Goal: Book appointment/travel/reservation

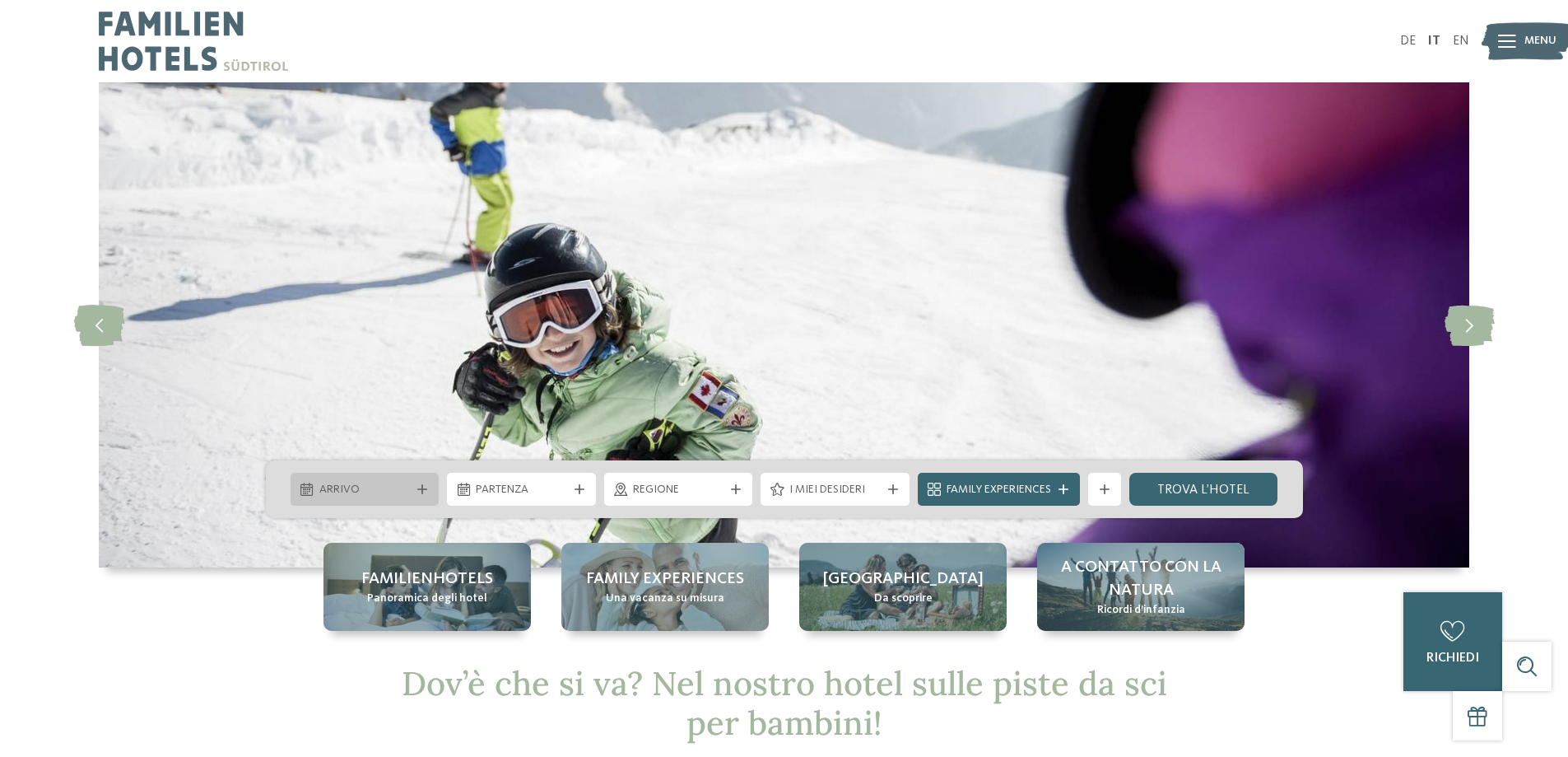
click at [422, 492] on icon at bounding box center [422, 489] width 10 height 10
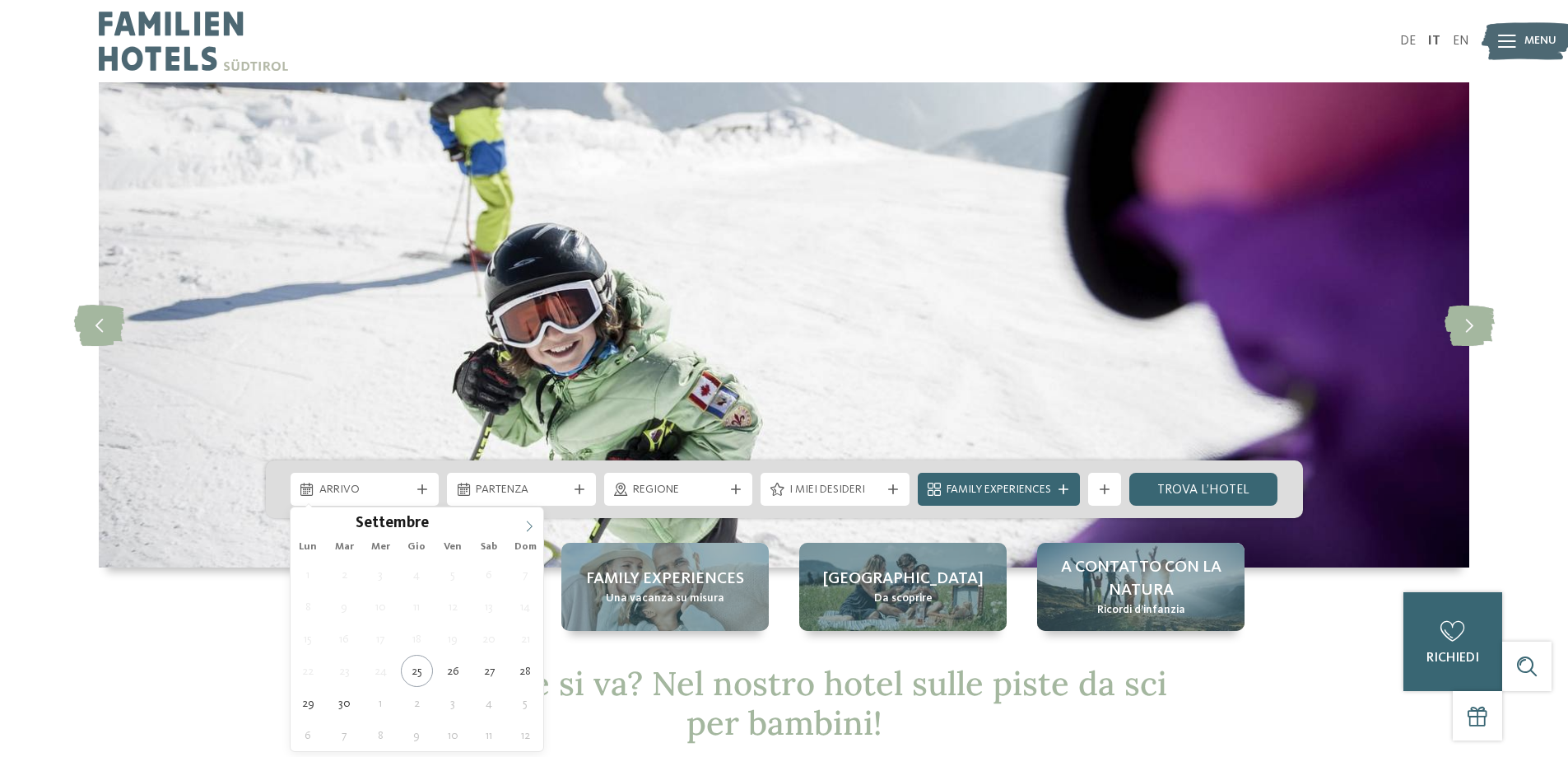
click at [520, 524] on span at bounding box center [530, 521] width 28 height 28
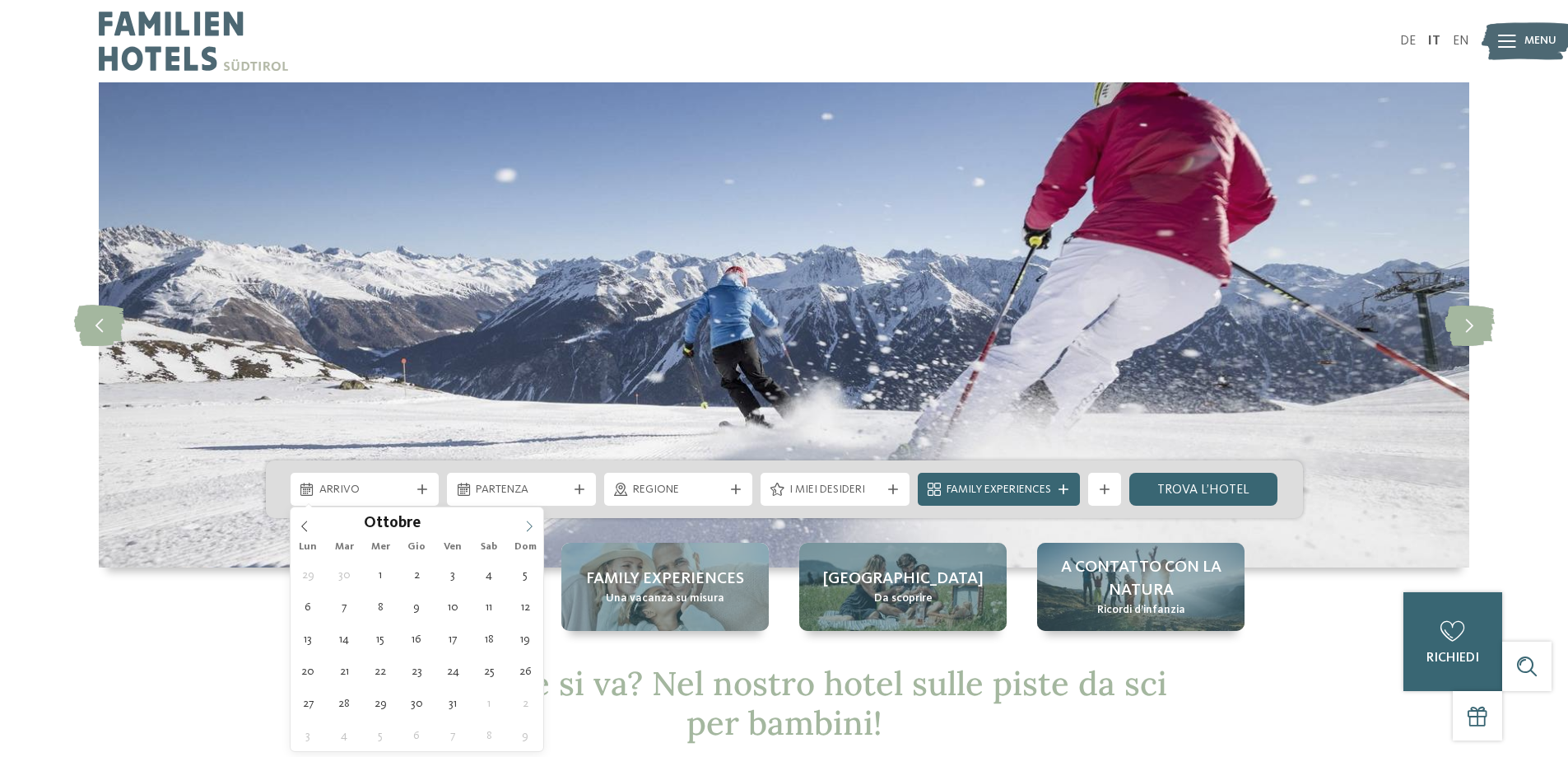
click at [520, 524] on span at bounding box center [530, 521] width 28 height 28
type input "****"
click at [520, 524] on span at bounding box center [530, 521] width 28 height 28
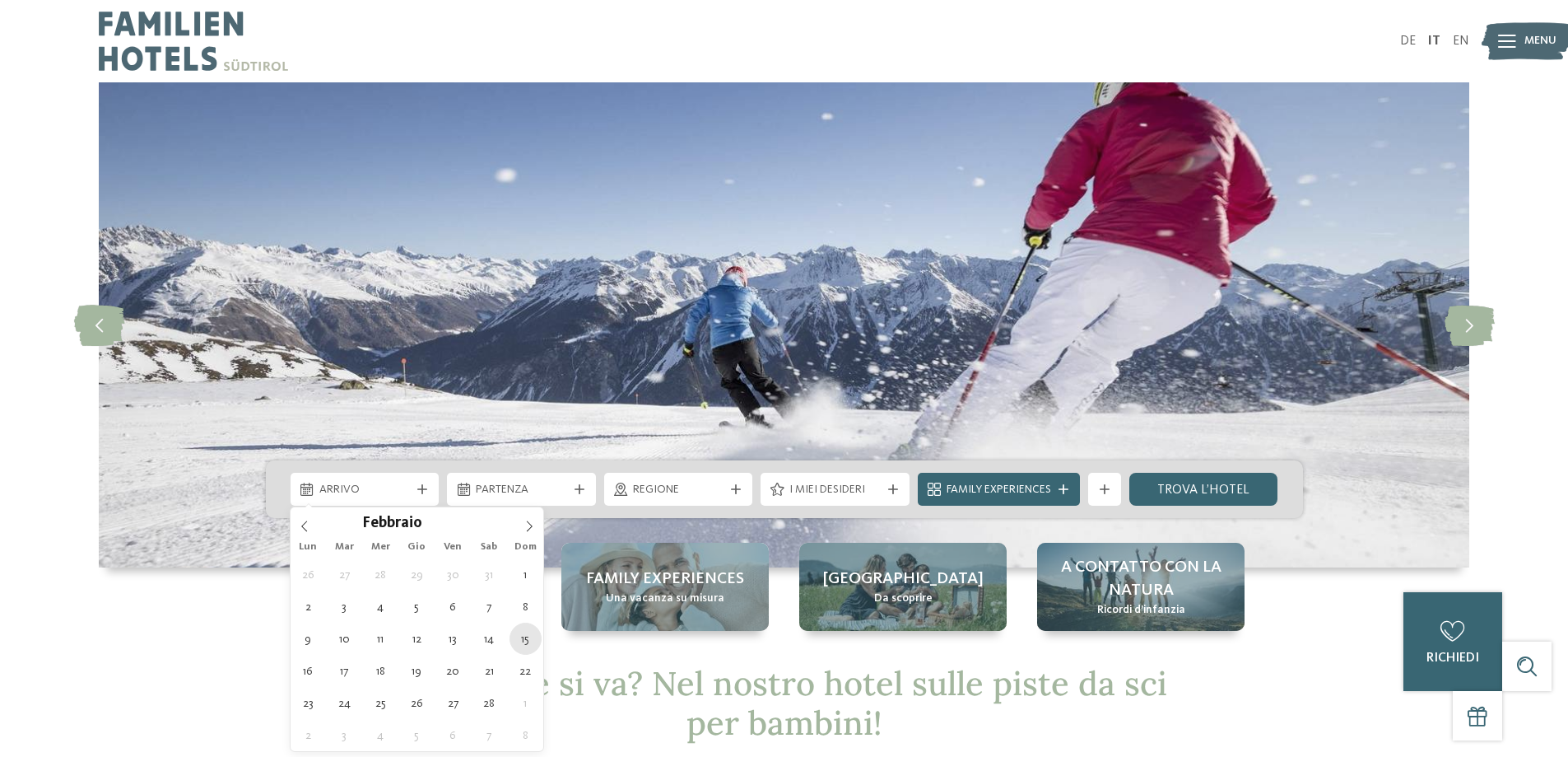
type div "15.02.2026"
type input "****"
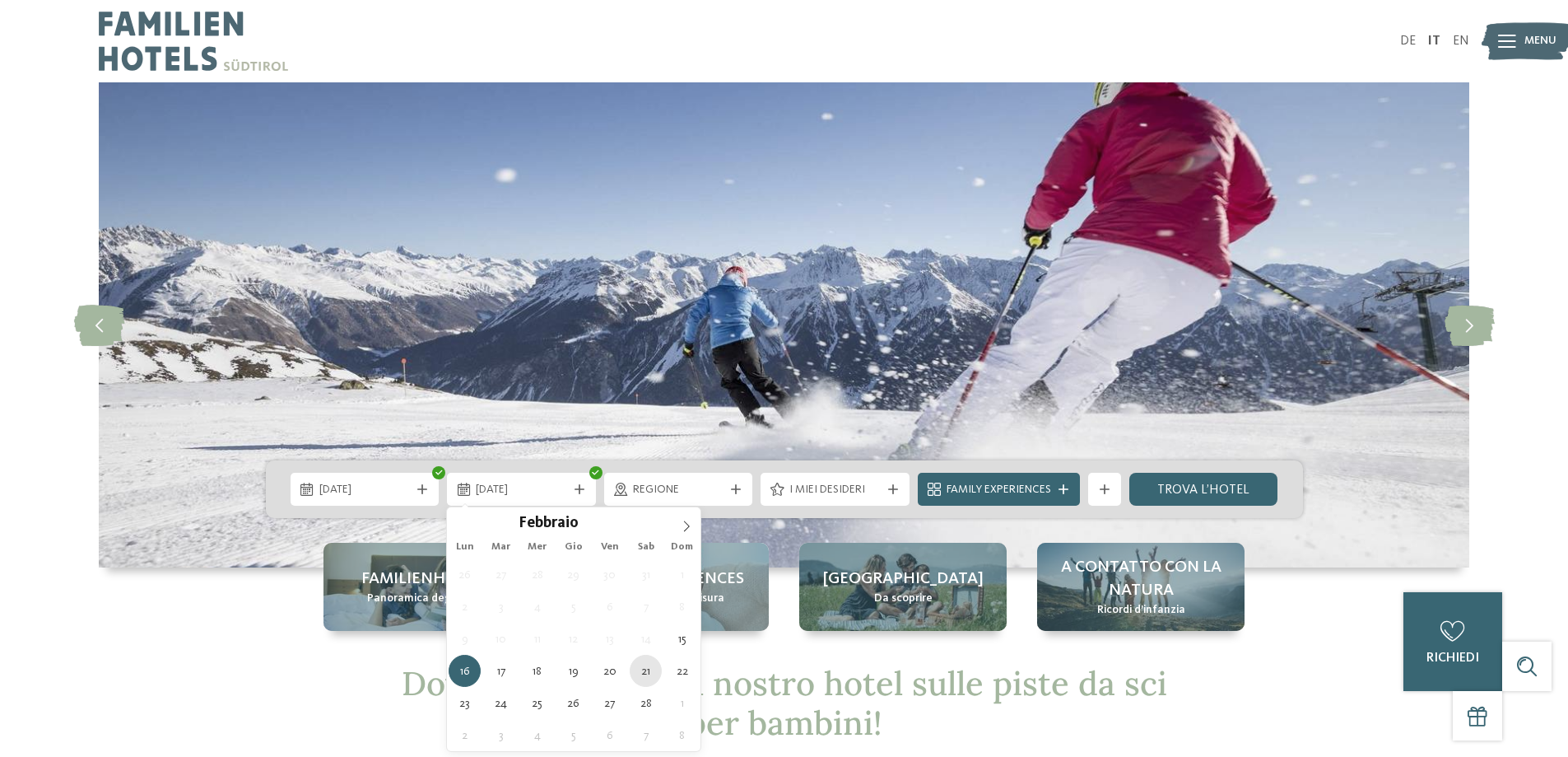
type div "21.02.2026"
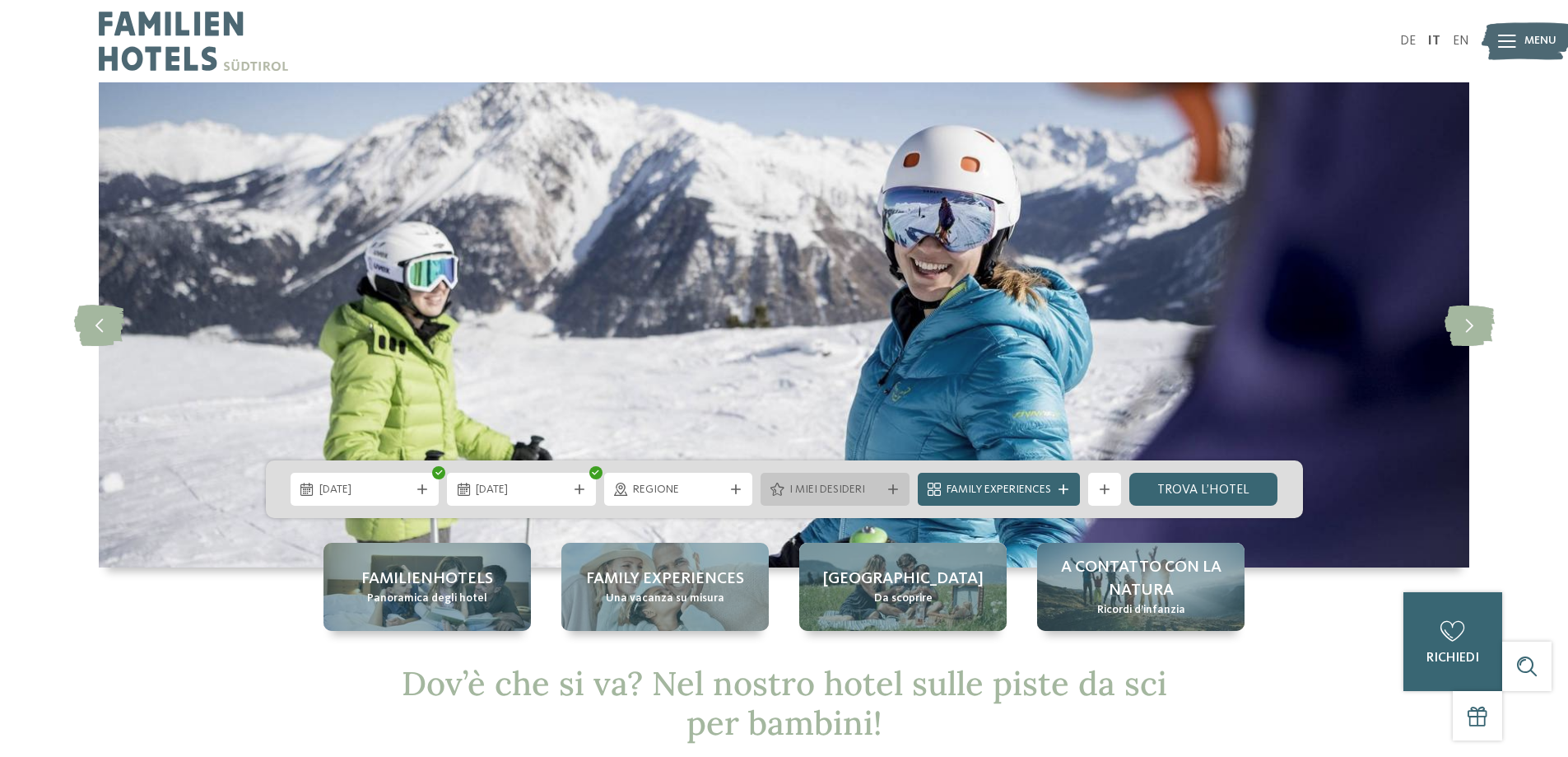
click at [820, 494] on span "I miei desideri" at bounding box center [835, 490] width 91 height 16
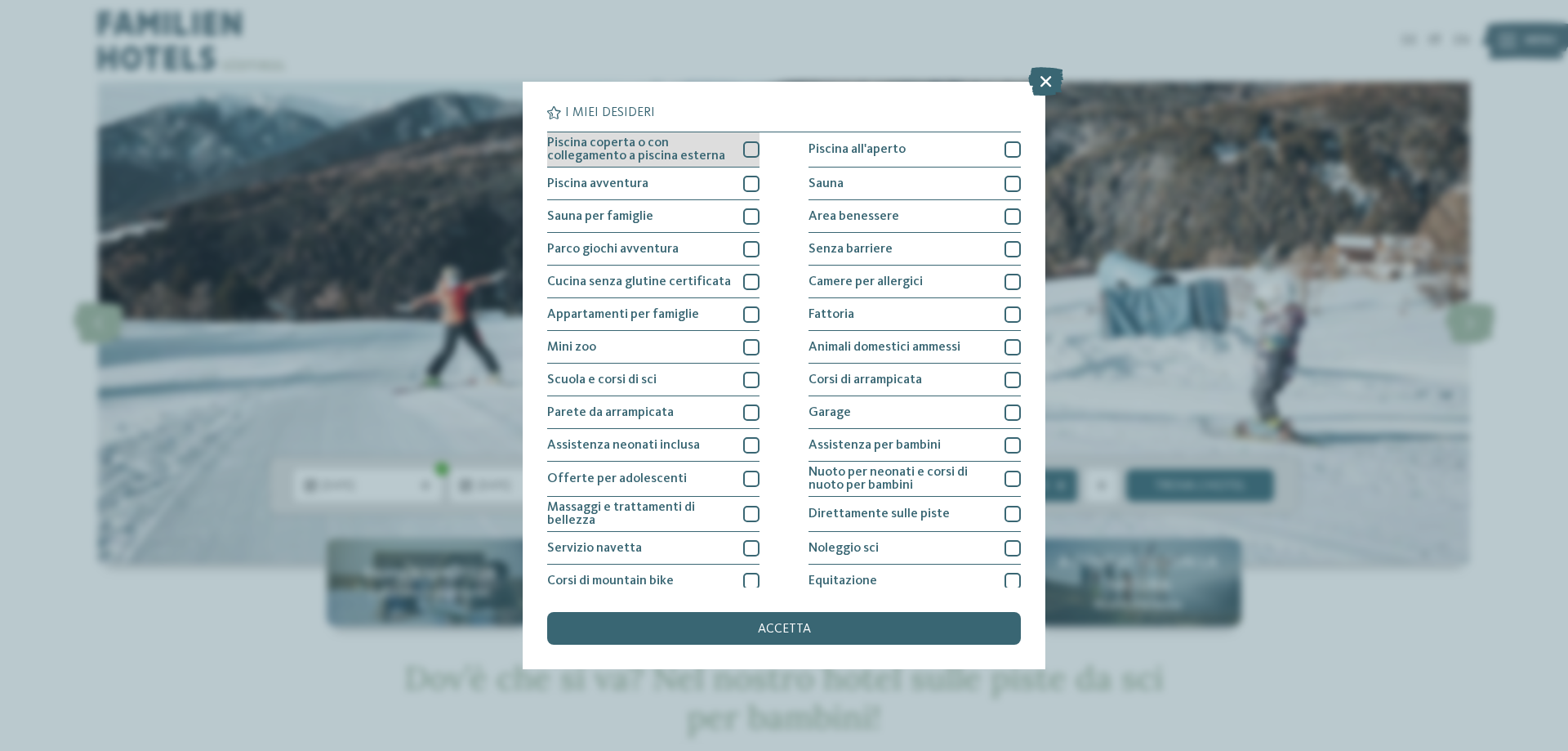
click at [744, 148] on div at bounding box center [752, 150] width 16 height 16
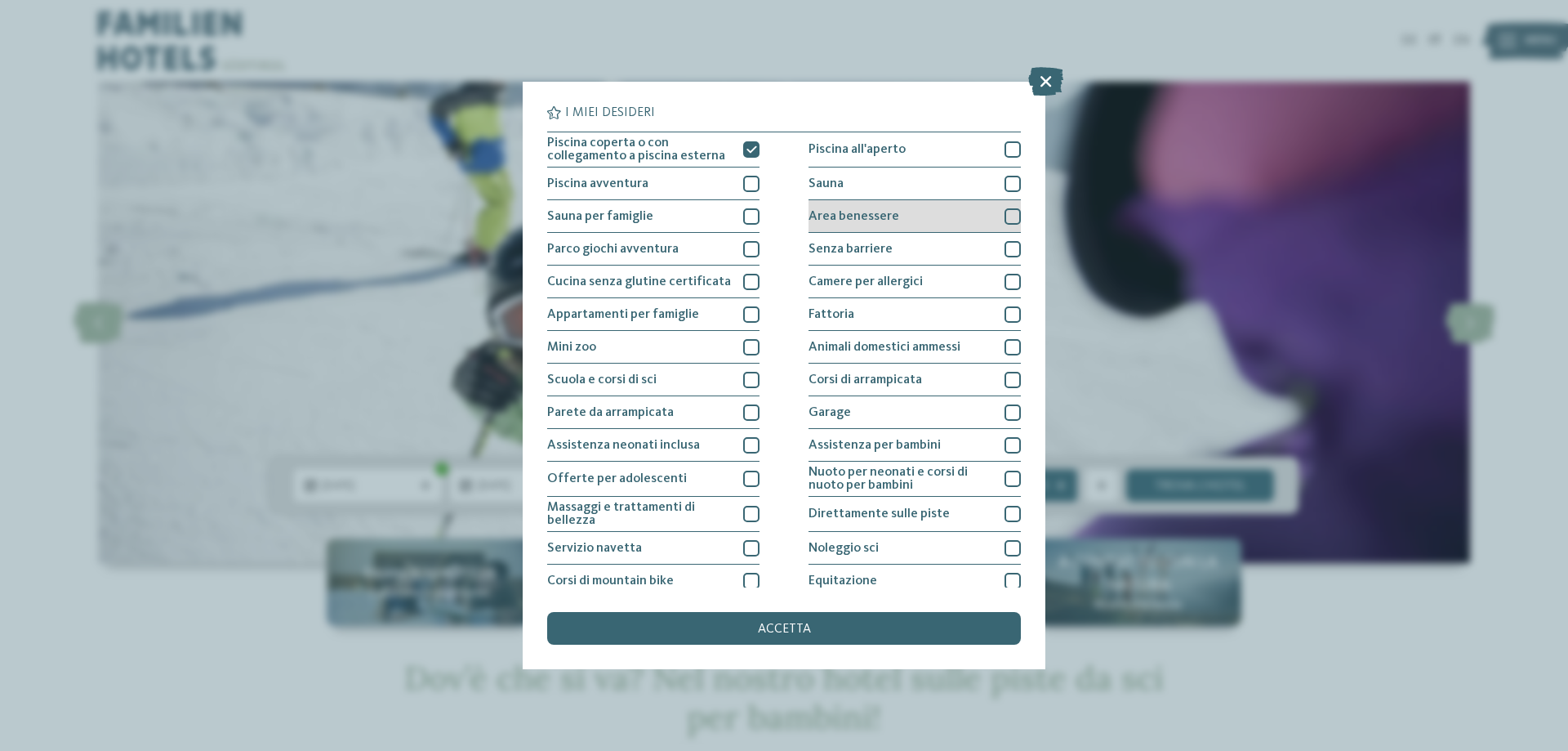
click at [1004, 216] on div at bounding box center [1012, 217] width 16 height 16
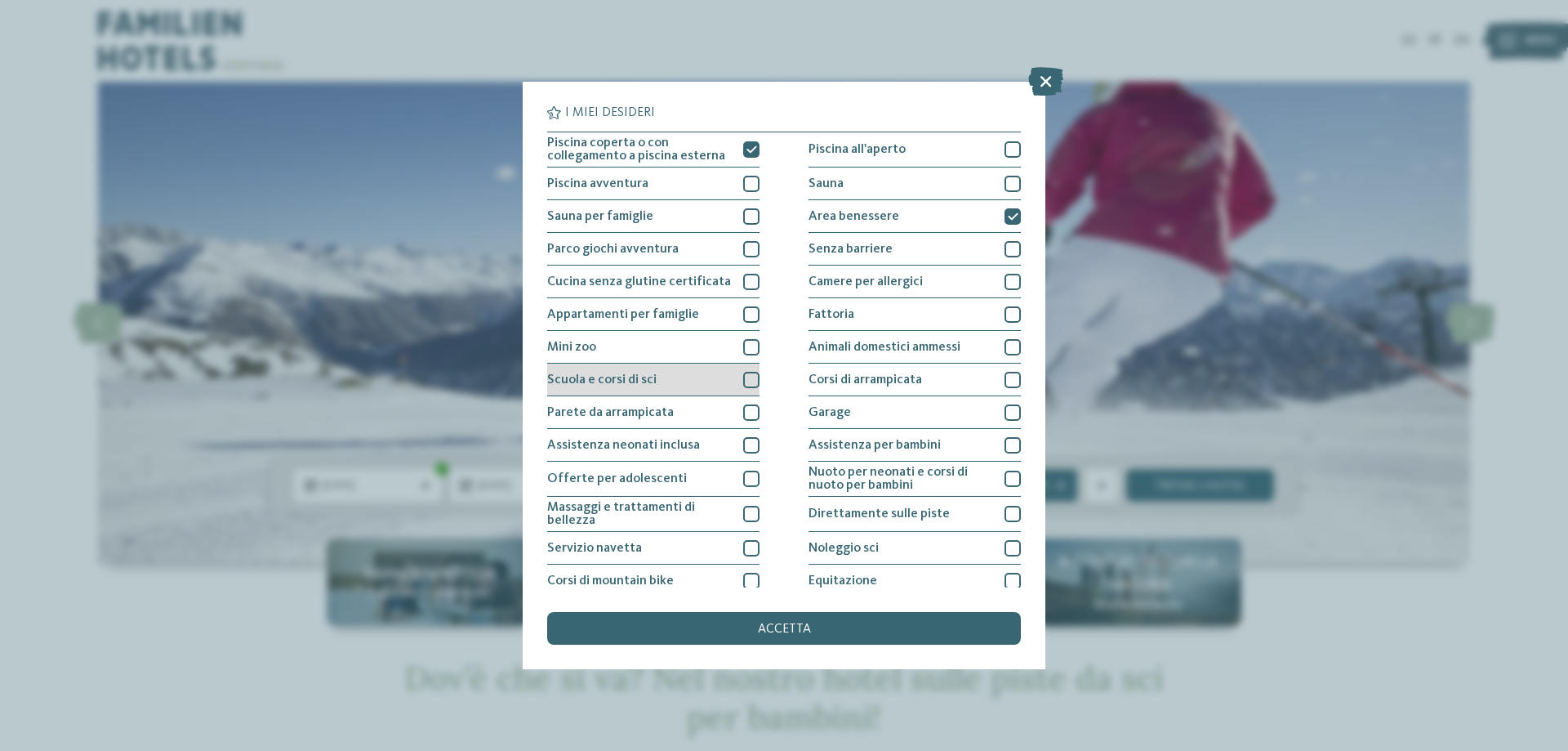
click at [752, 378] on div at bounding box center [752, 380] width 16 height 16
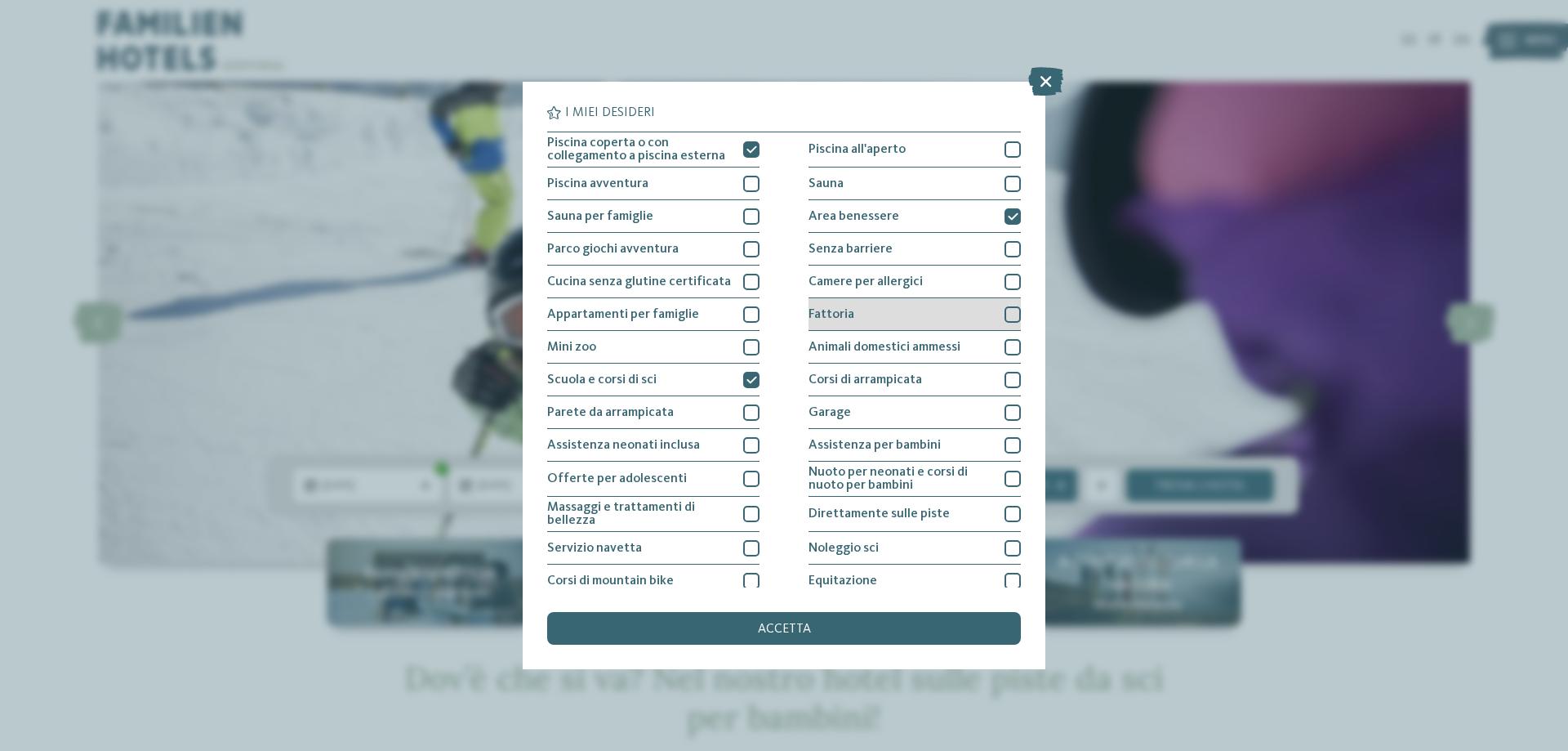
scroll to position [82, 0]
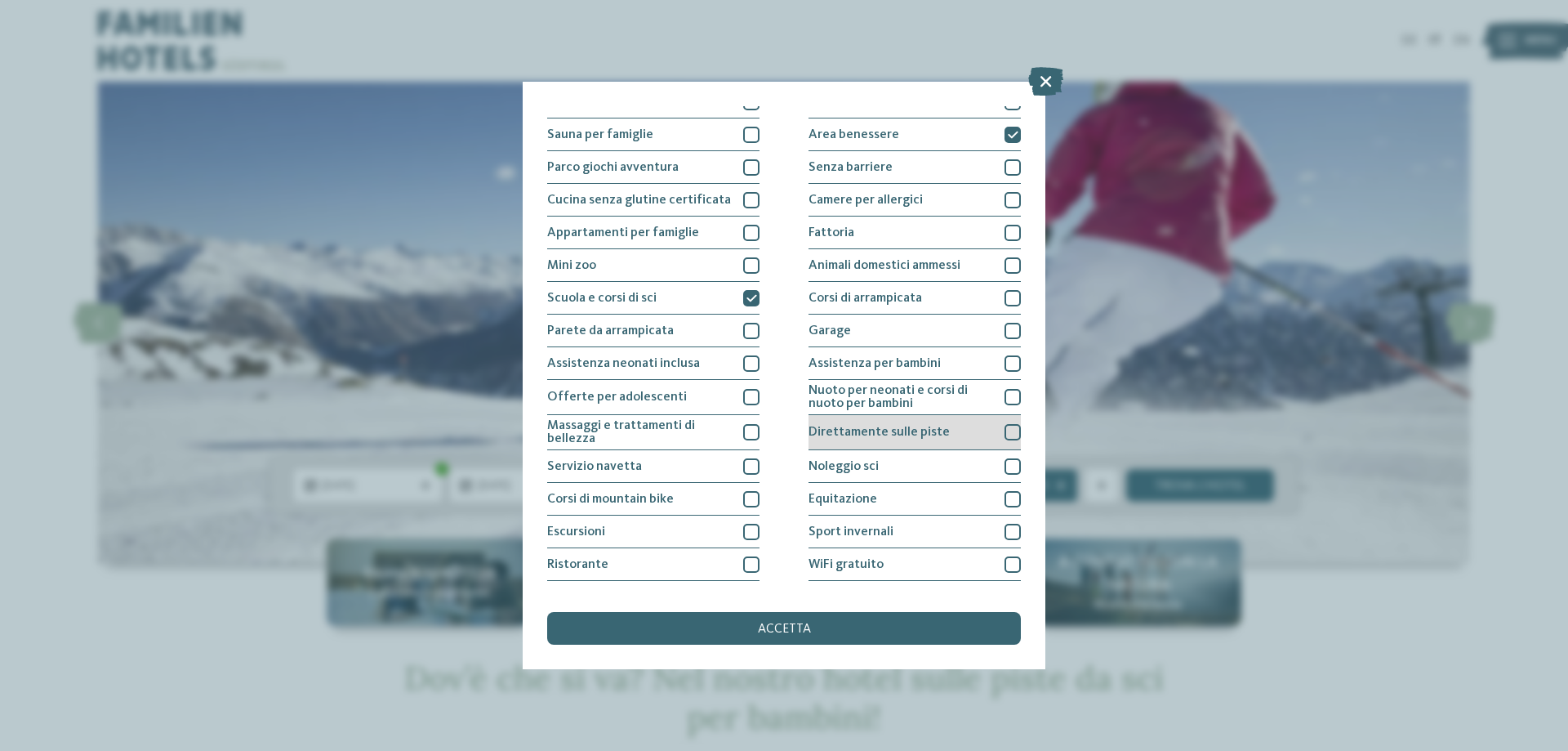
click at [1004, 427] on div at bounding box center [1012, 432] width 16 height 16
click at [1004, 465] on div at bounding box center [1012, 467] width 16 height 16
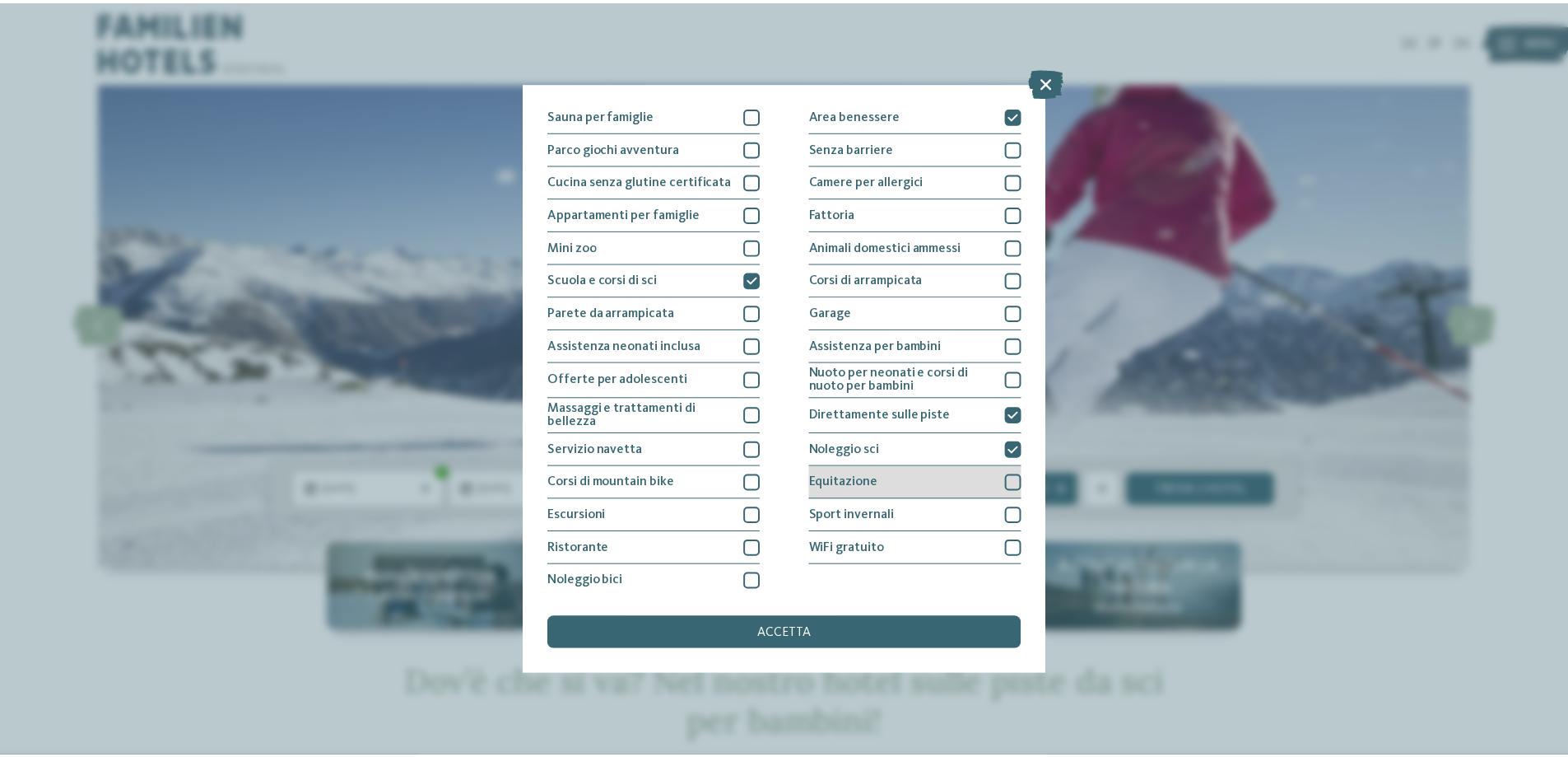
scroll to position [109, 0]
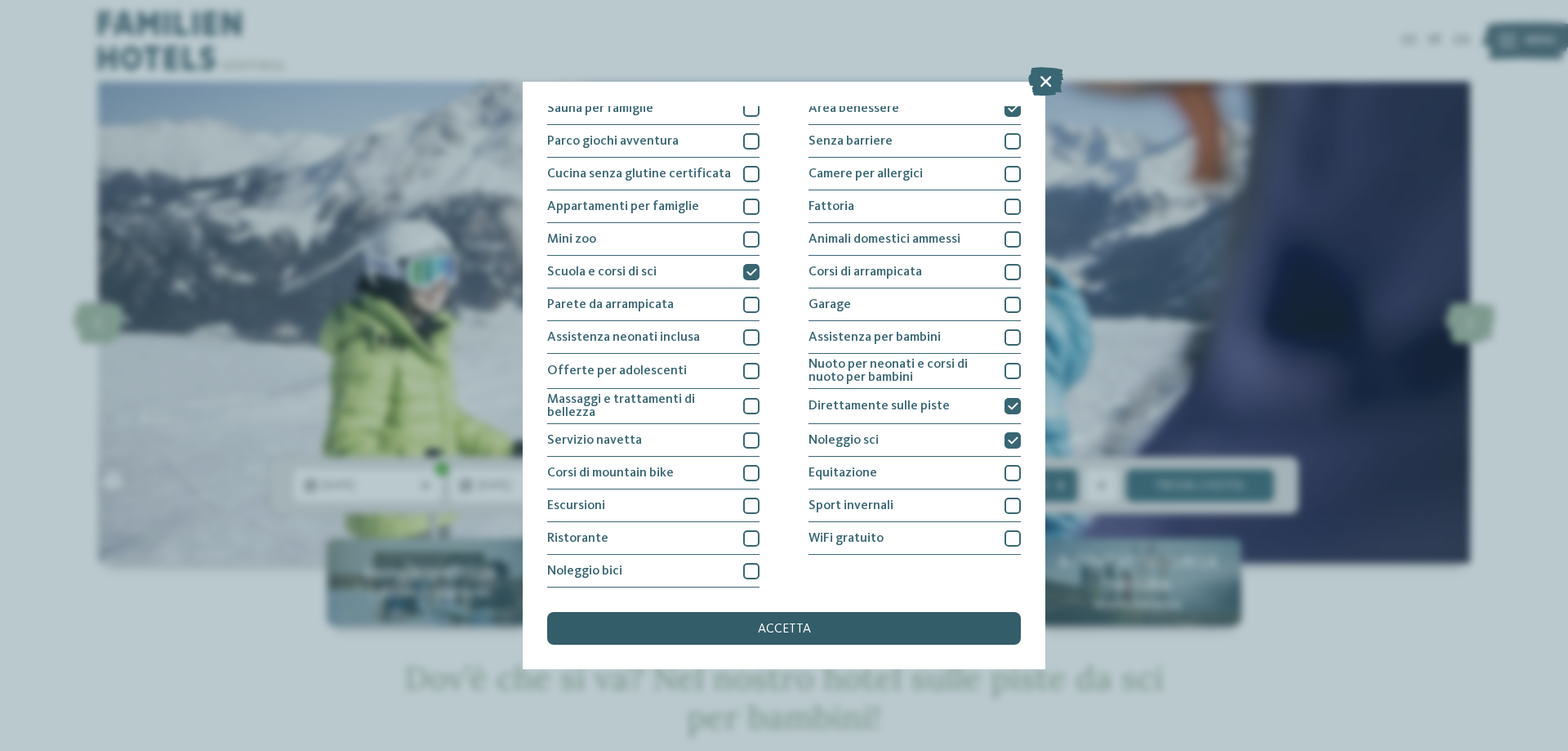
click at [801, 628] on span "accetta" at bounding box center [784, 629] width 53 height 13
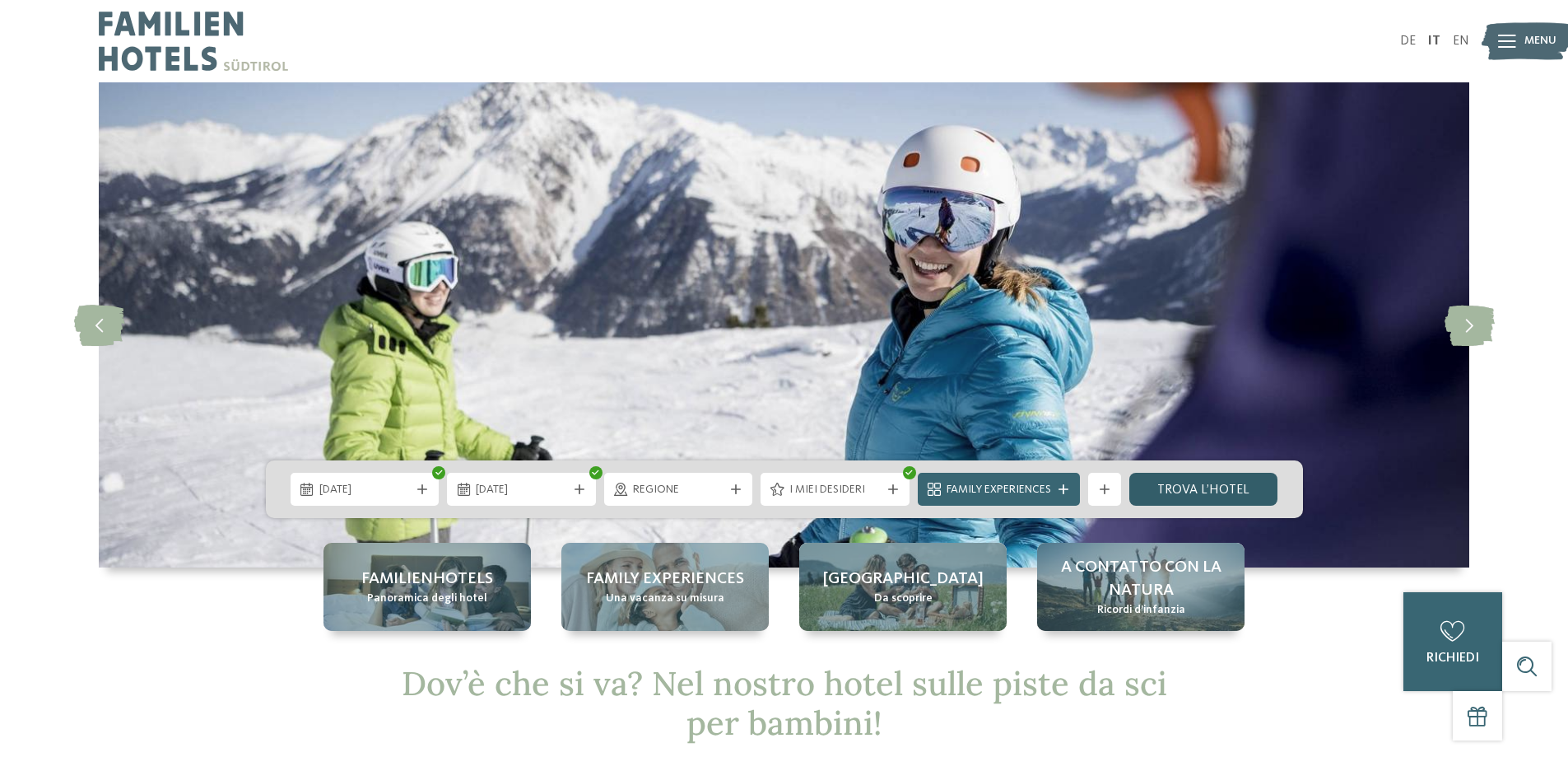
click at [1155, 489] on link "trova l’hotel" at bounding box center [1203, 489] width 149 height 33
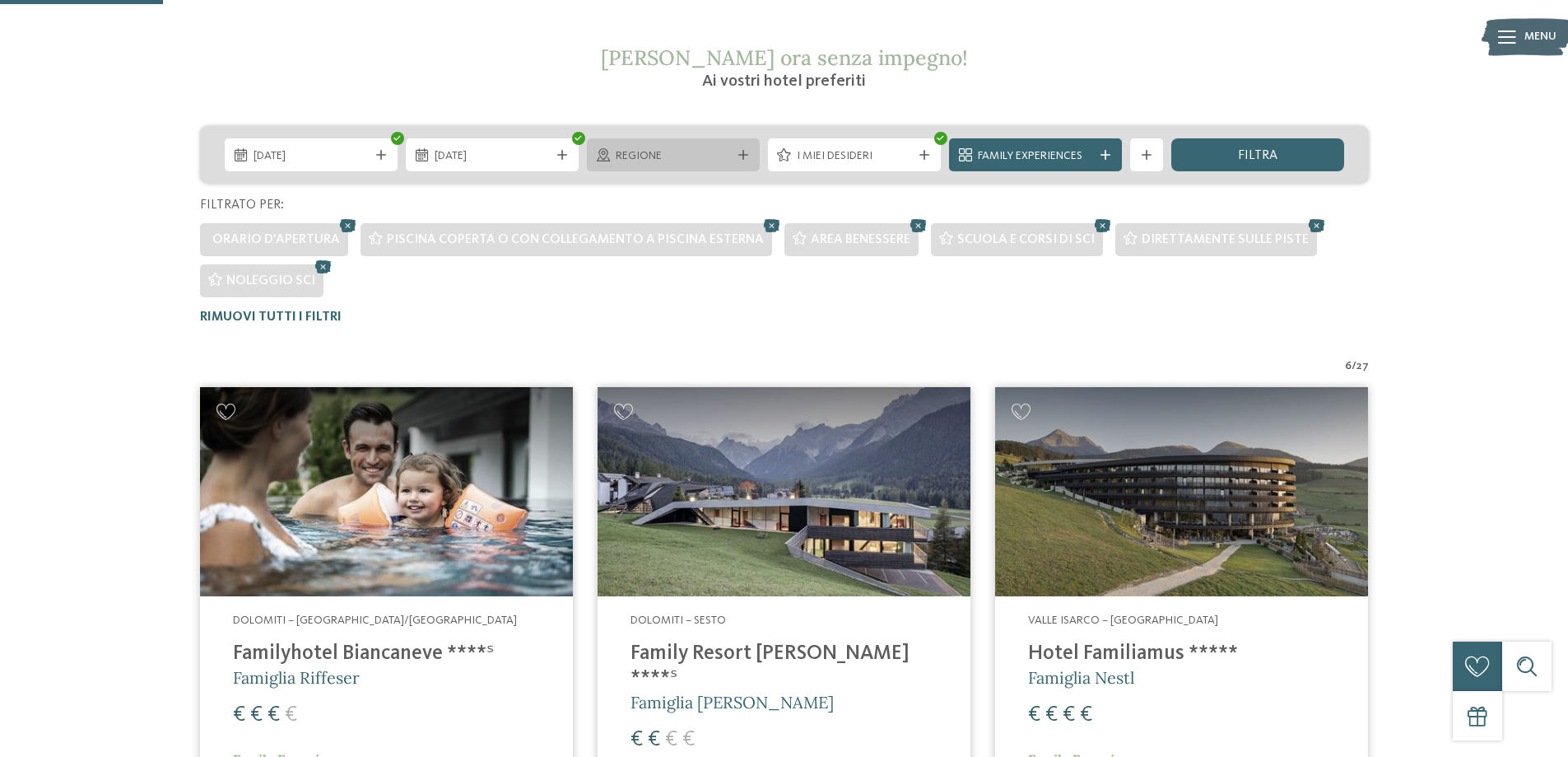
scroll to position [170, 0]
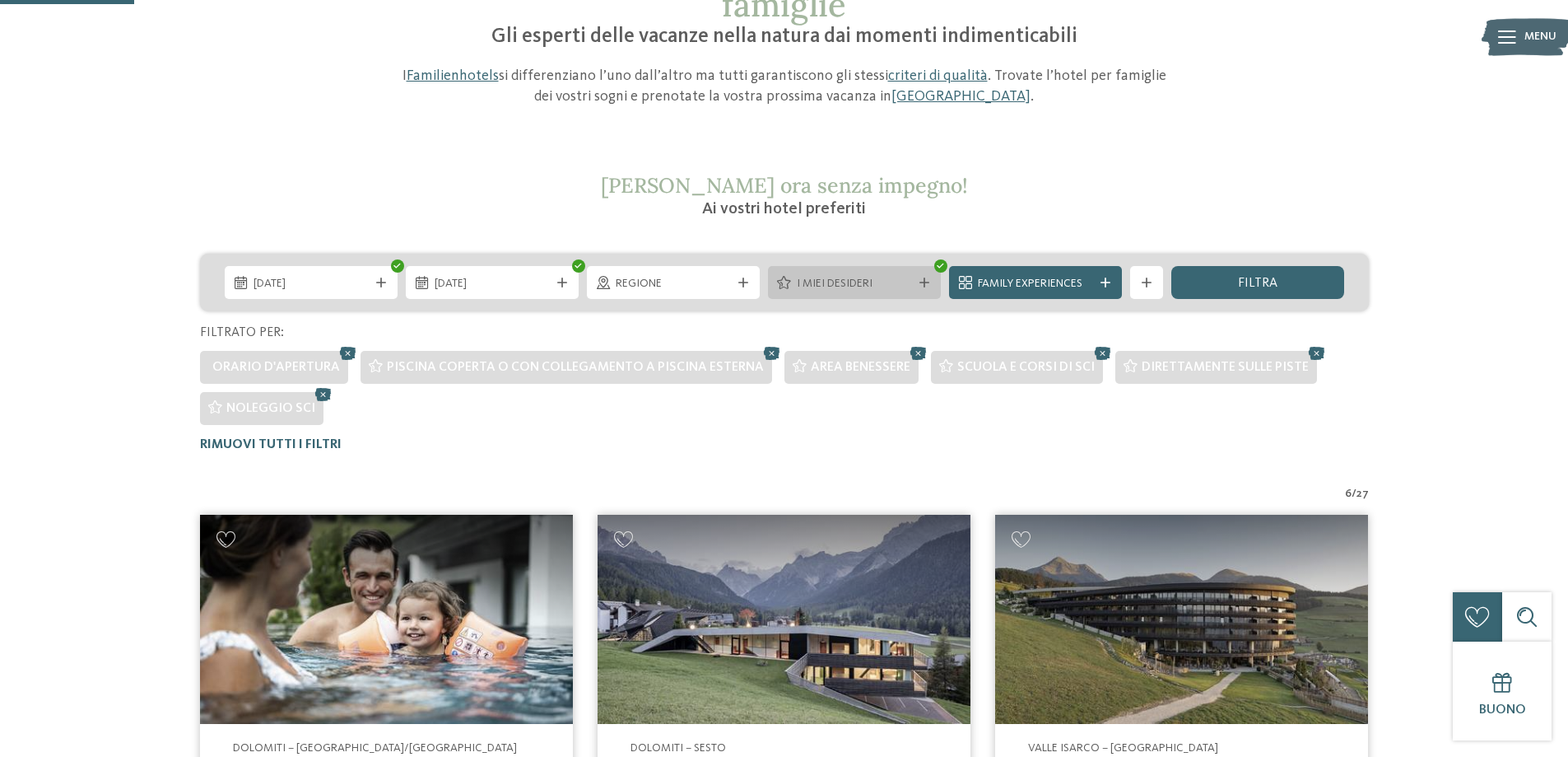
click at [870, 288] on span "I miei desideri" at bounding box center [855, 284] width 115 height 16
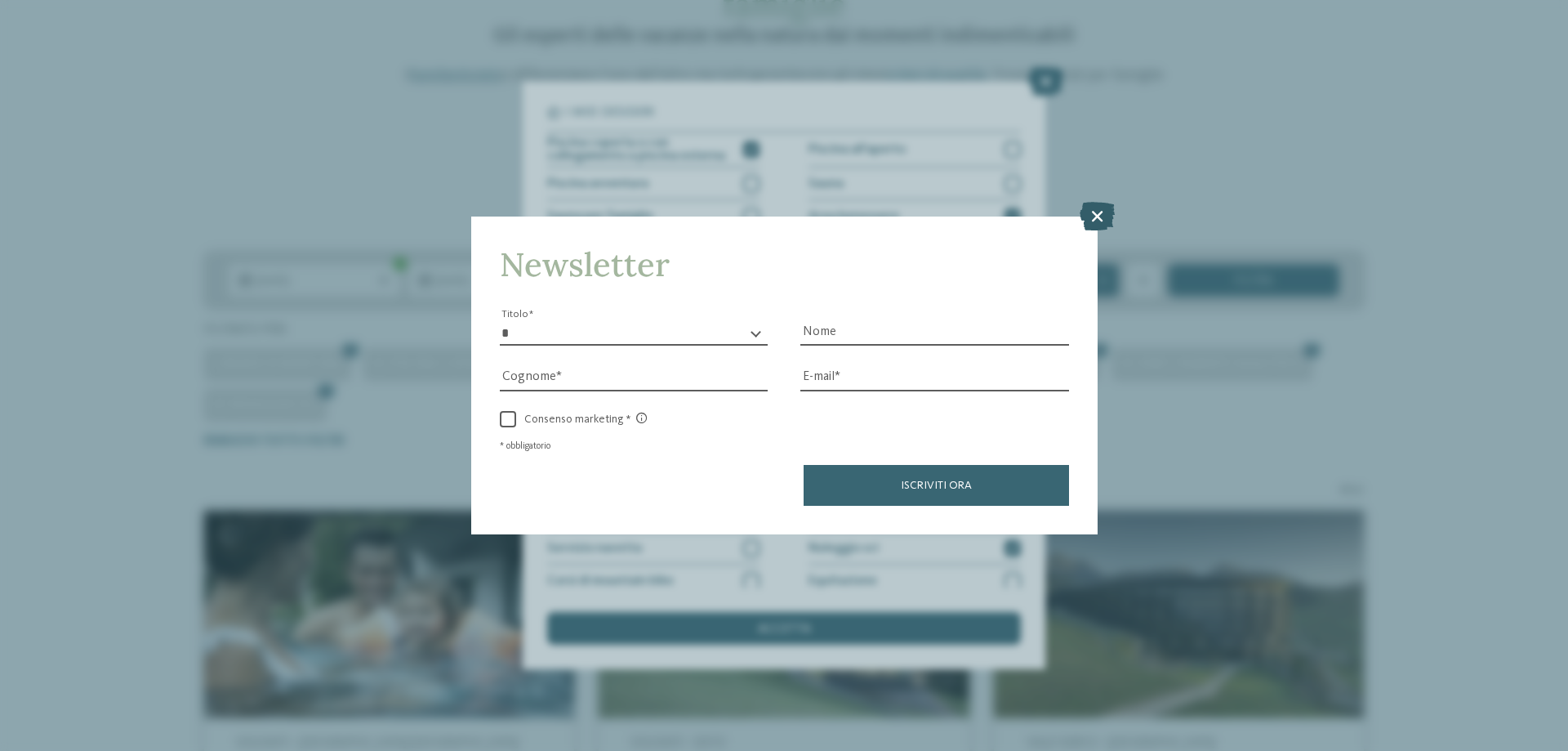
click at [1096, 217] on icon at bounding box center [1097, 216] width 35 height 29
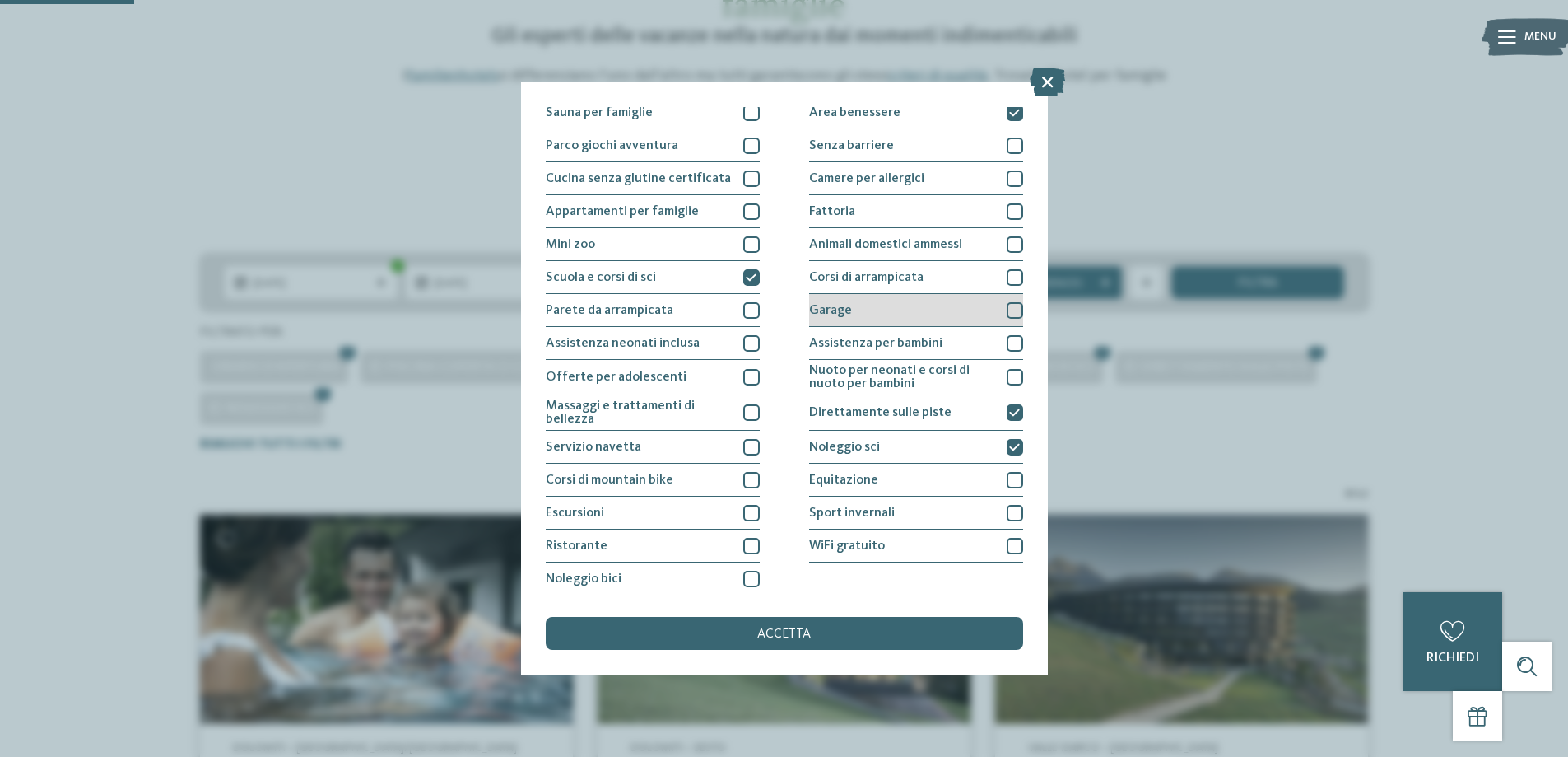
scroll to position [109, 0]
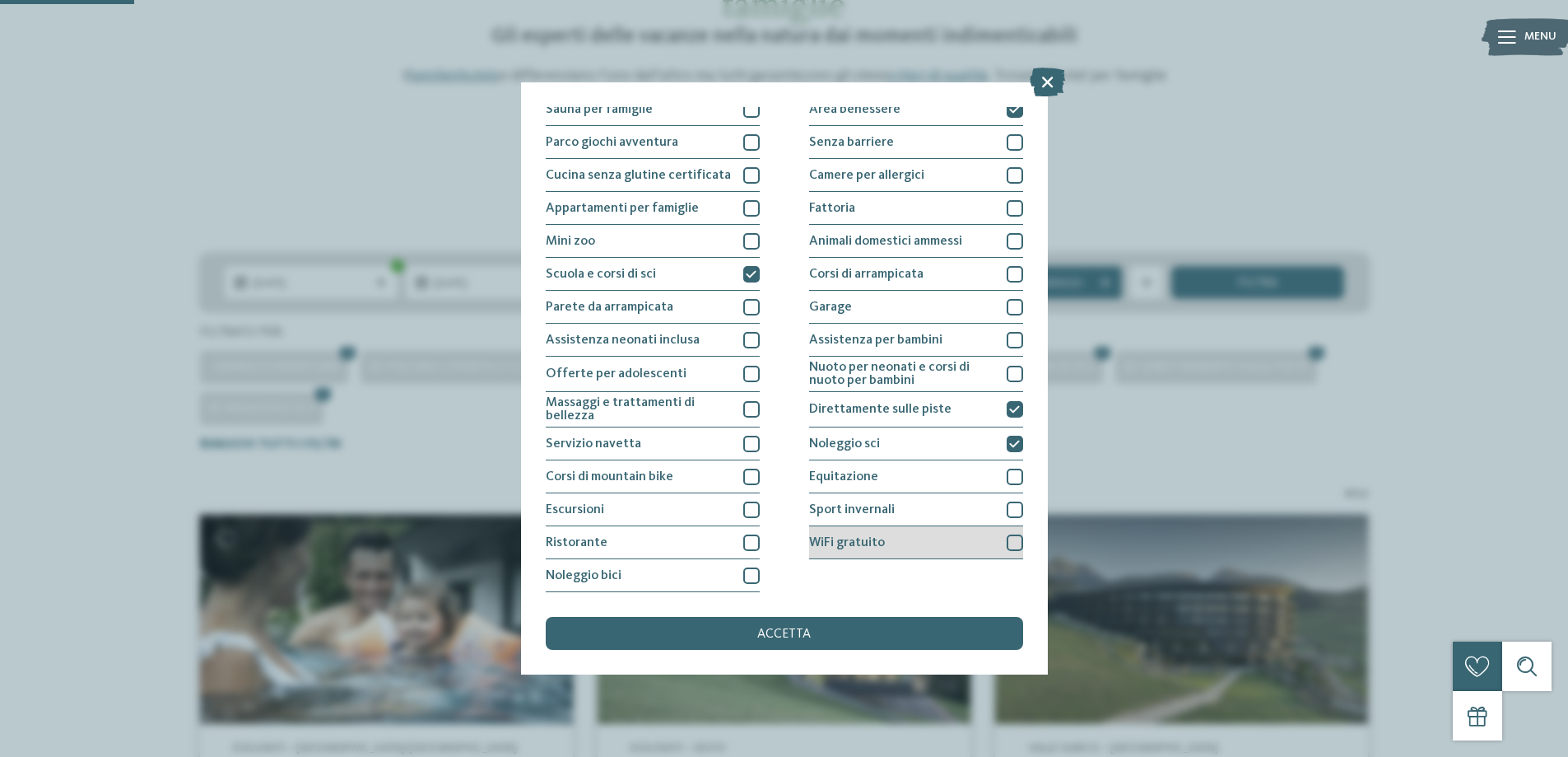
click at [1012, 540] on div at bounding box center [1015, 543] width 16 height 16
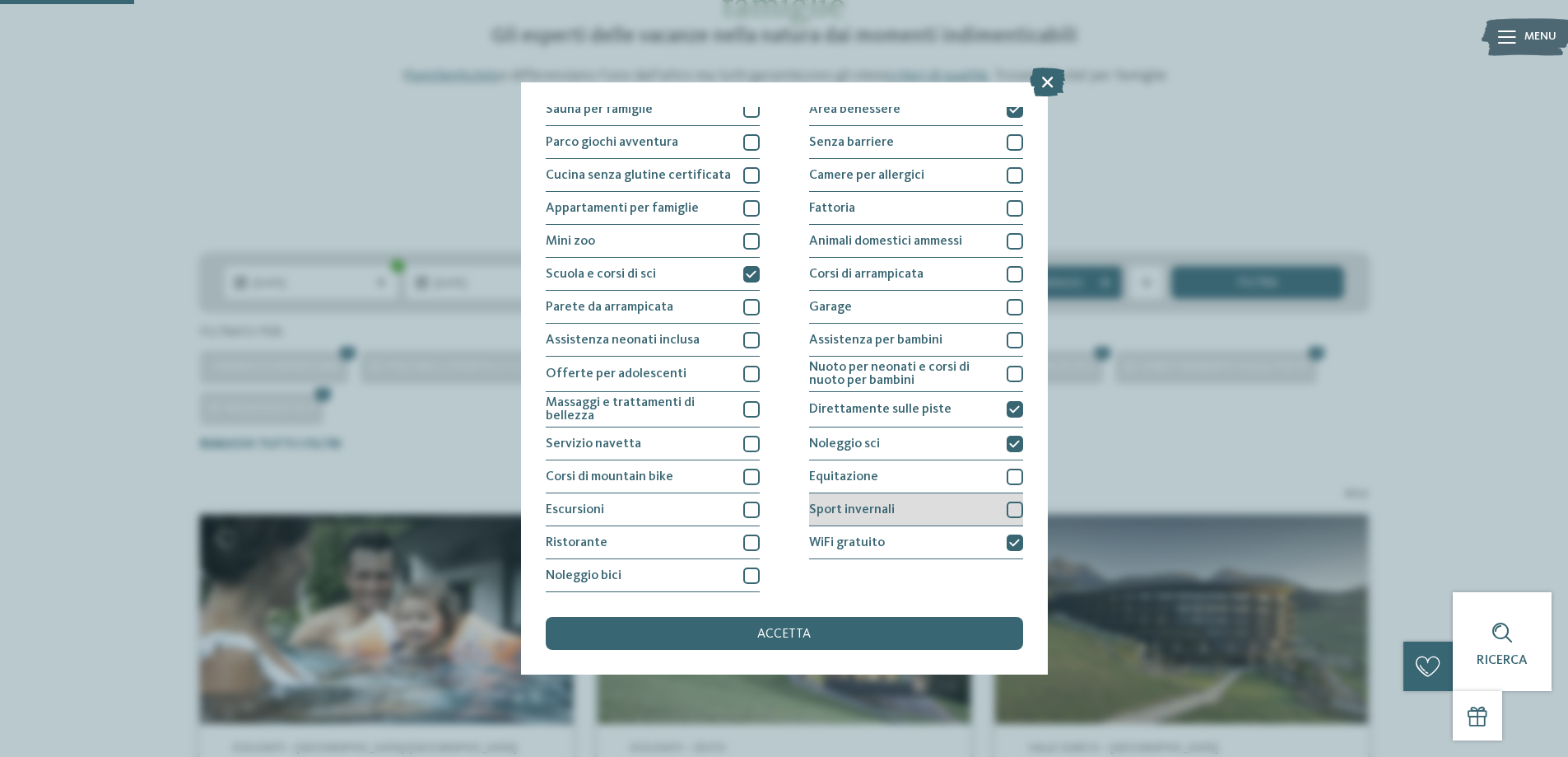
scroll to position [26, 0]
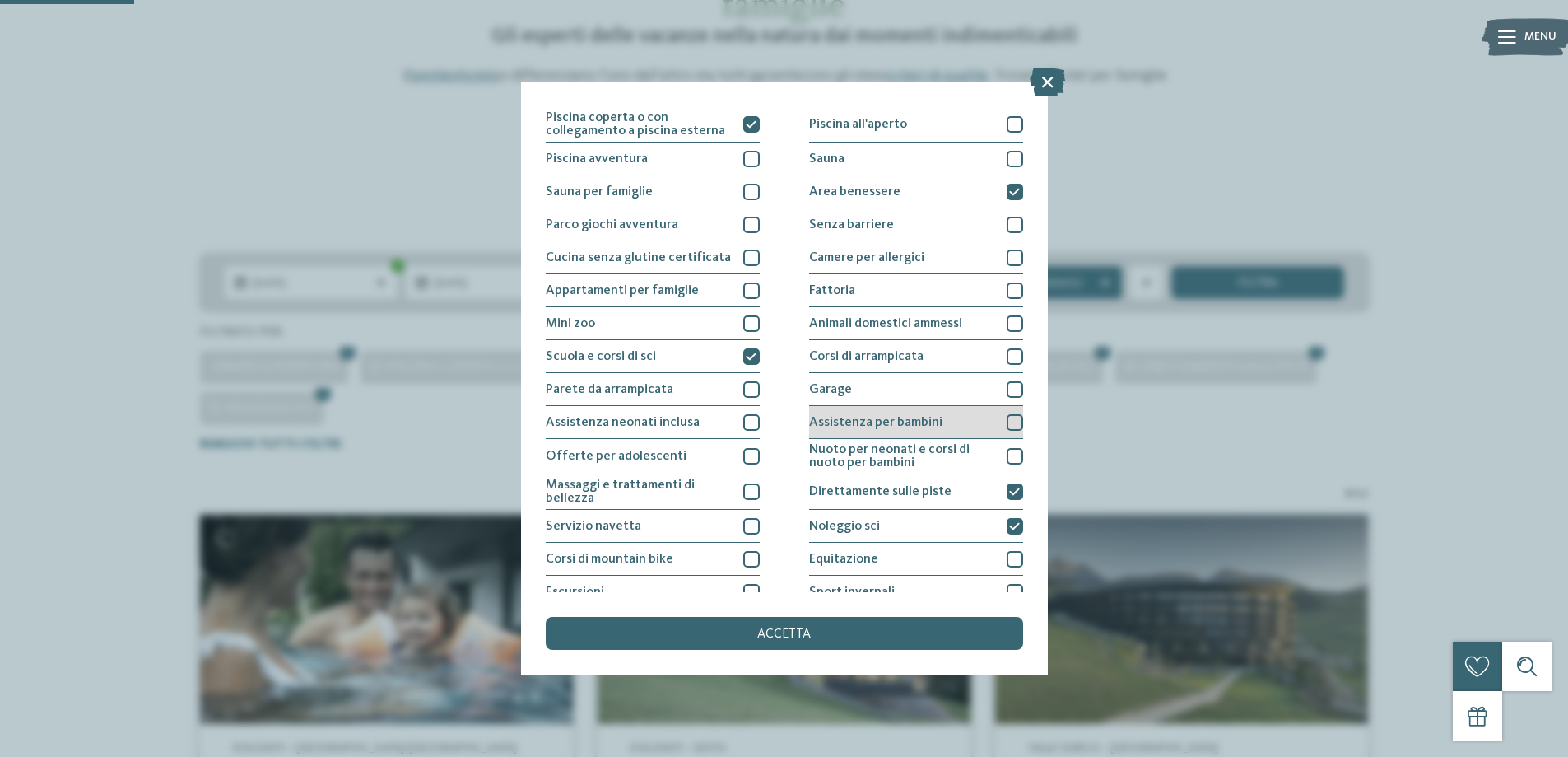
click at [1006, 424] on div at bounding box center [1015, 423] width 16 height 16
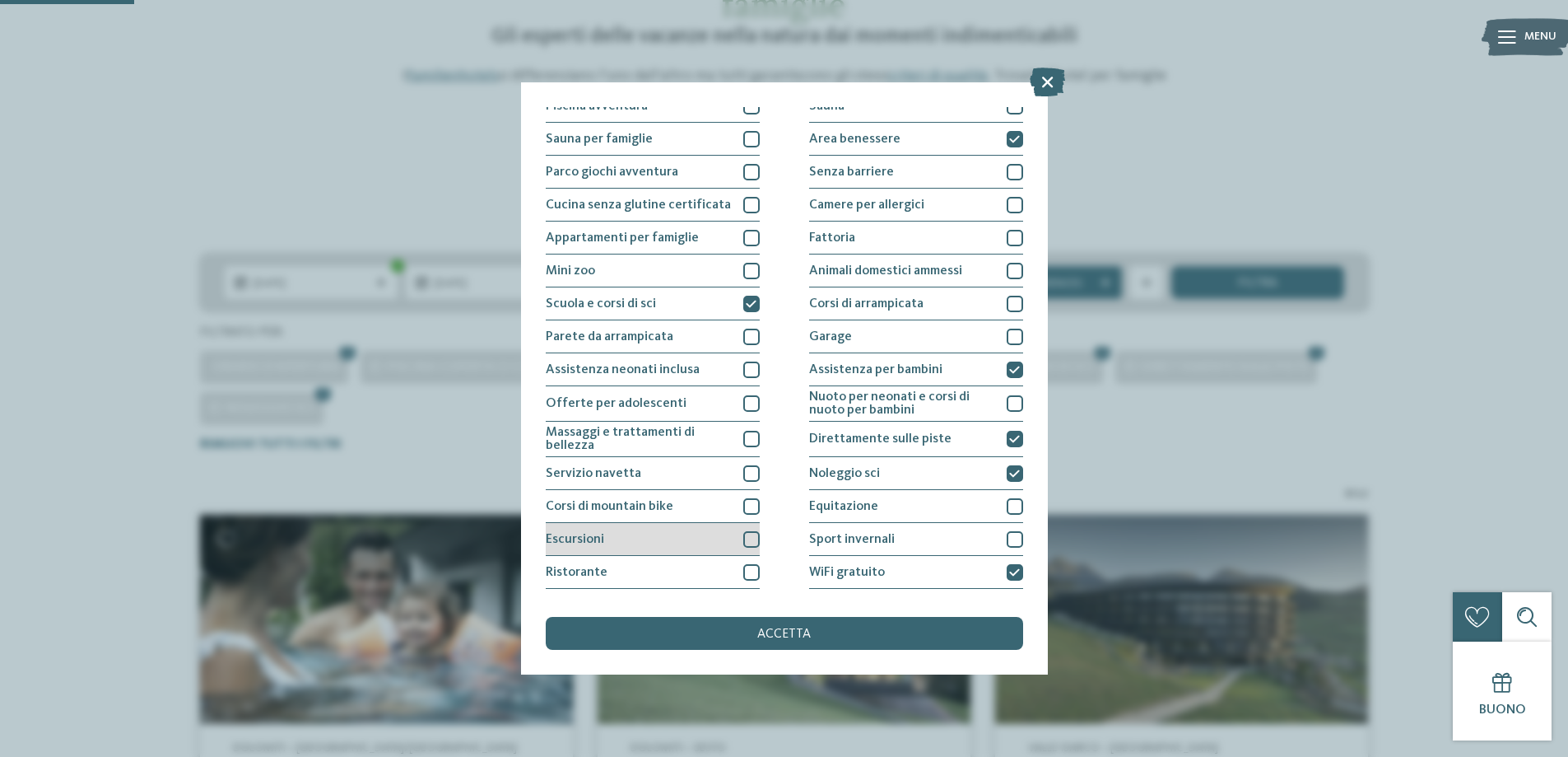
scroll to position [109, 0]
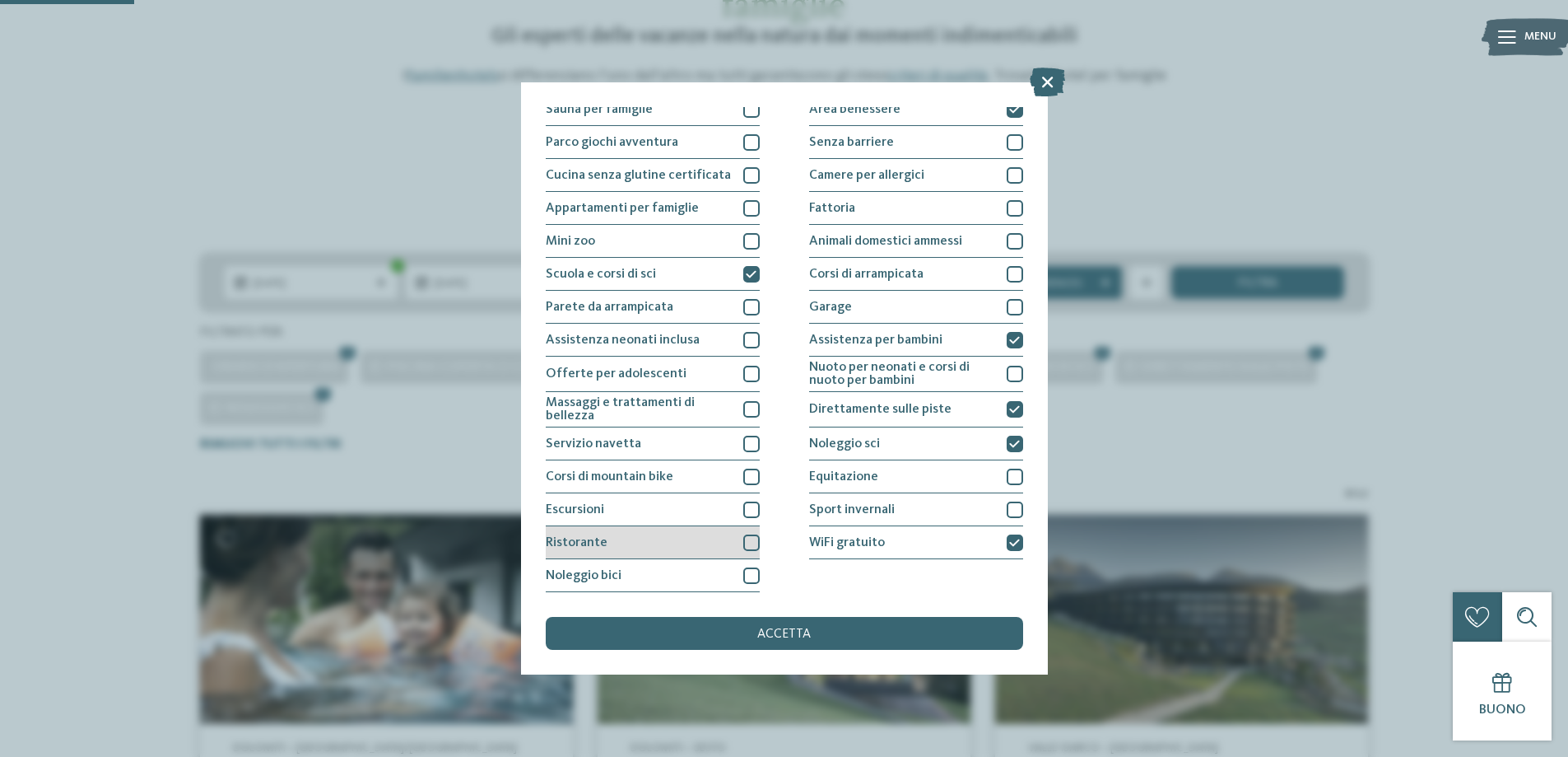
click at [749, 539] on div at bounding box center [752, 543] width 16 height 16
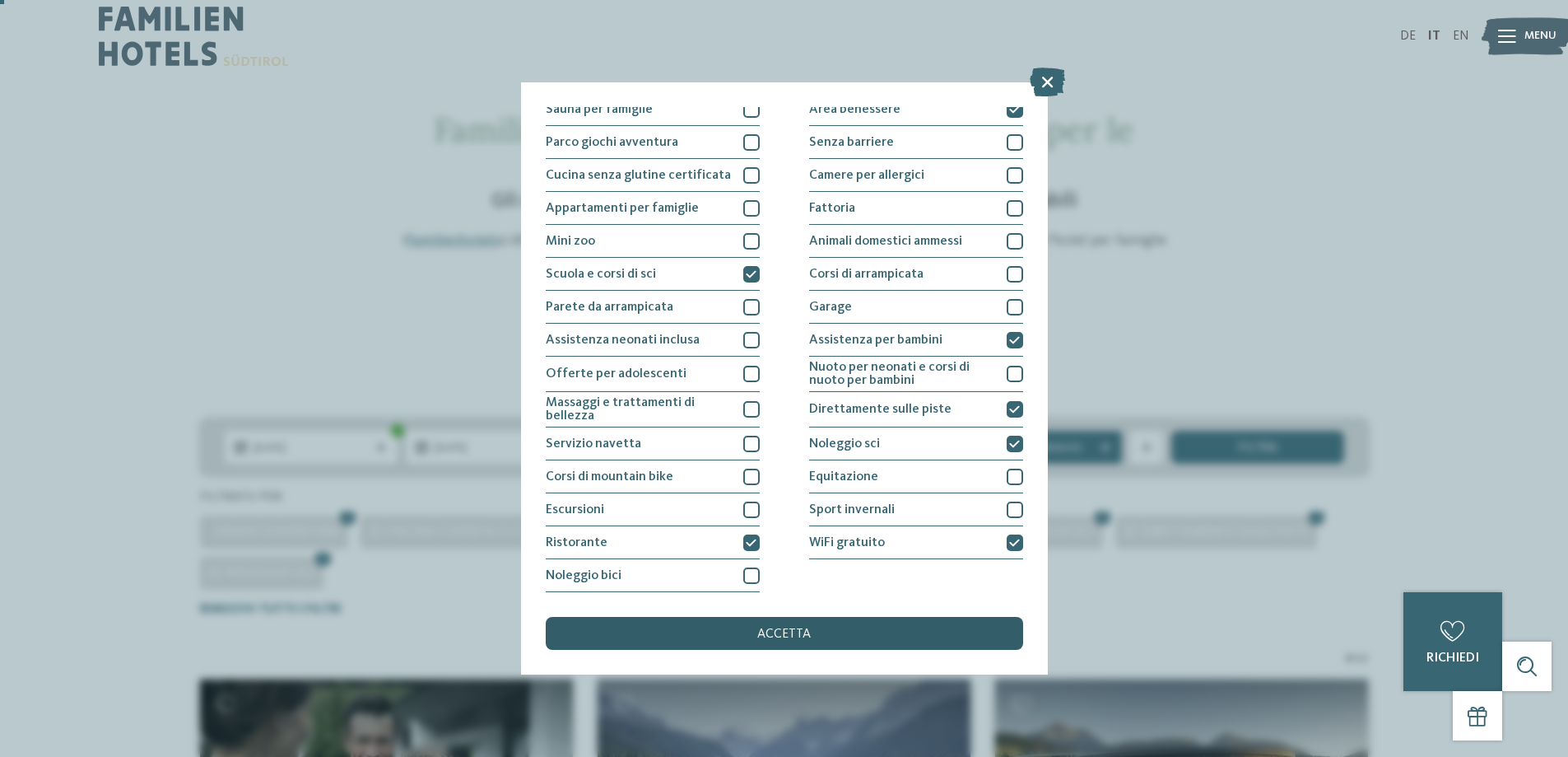
click at [758, 628] on div "accetta" at bounding box center [785, 633] width 478 height 33
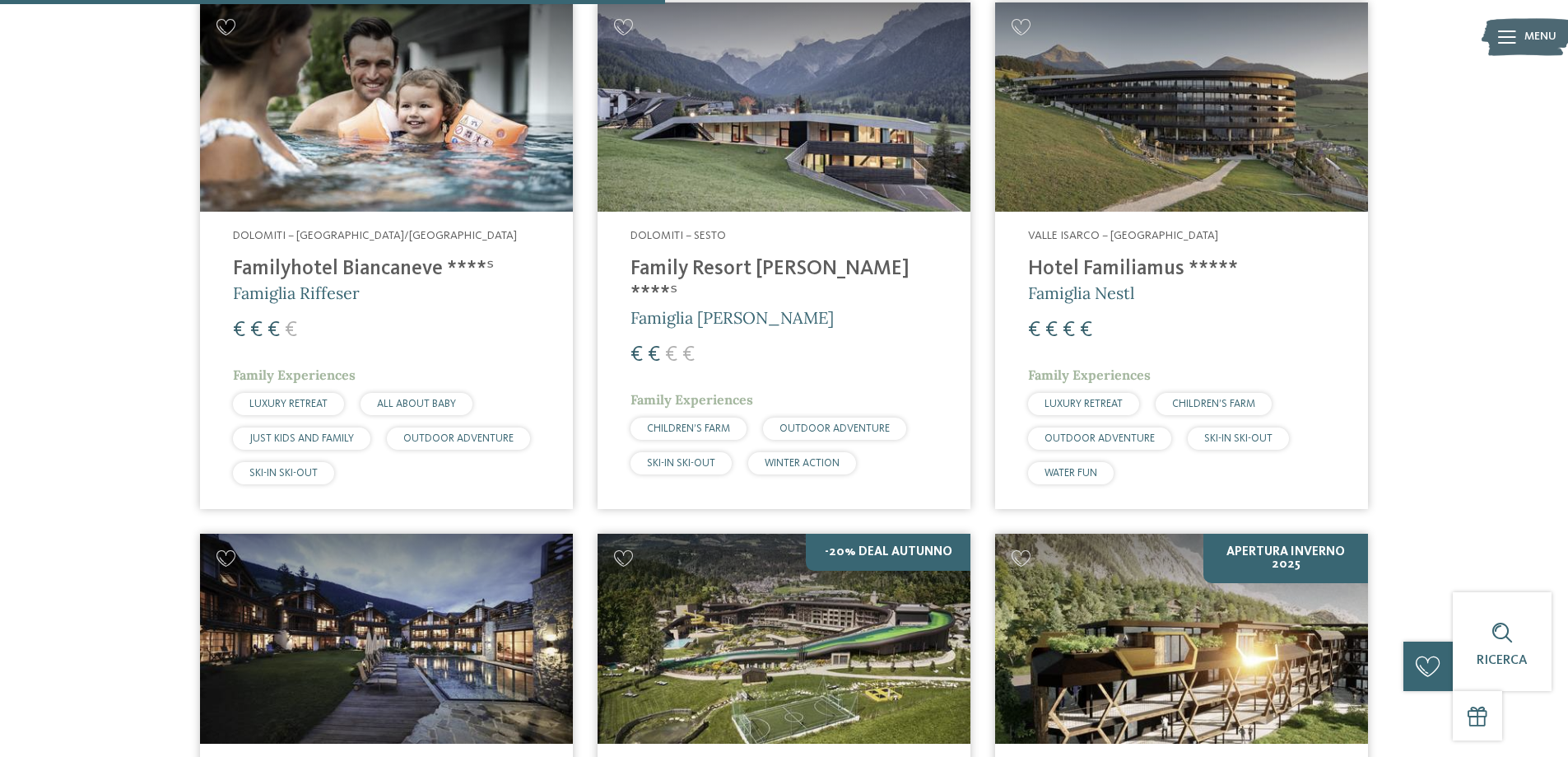
scroll to position [664, 0]
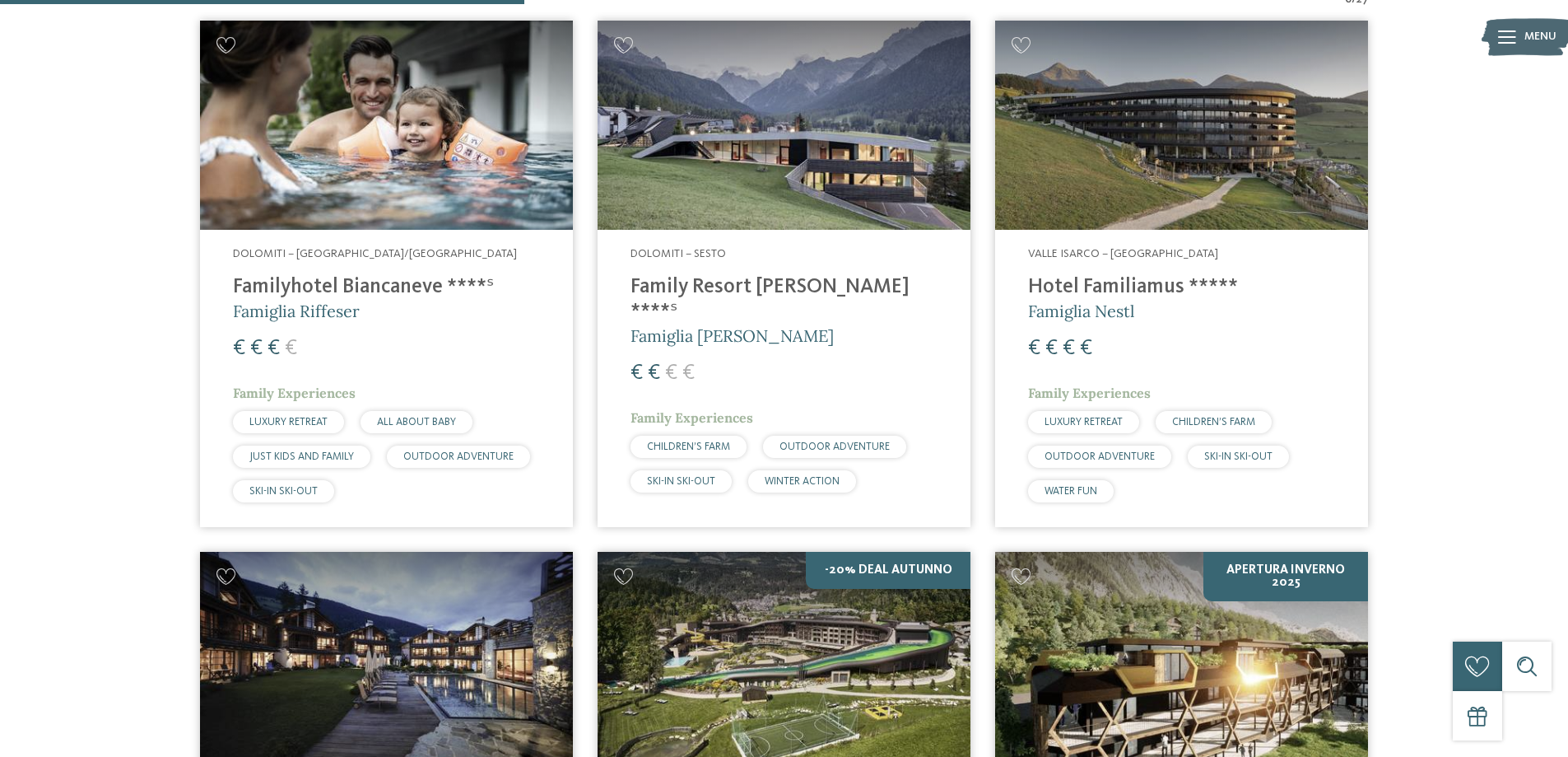
click at [1174, 173] on img at bounding box center [1181, 125] width 373 height 210
click at [730, 186] on img at bounding box center [784, 125] width 373 height 210
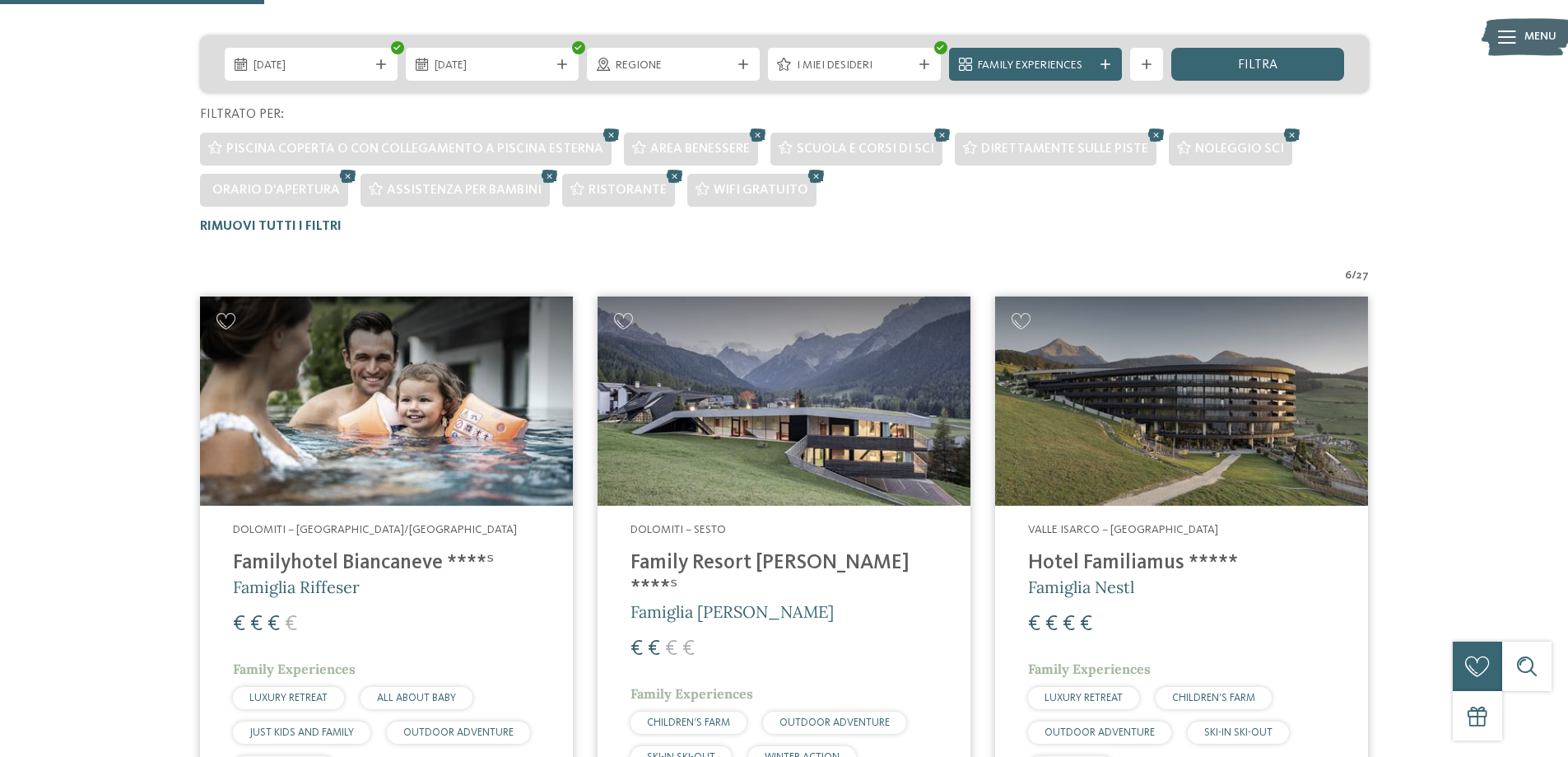
scroll to position [417, 0]
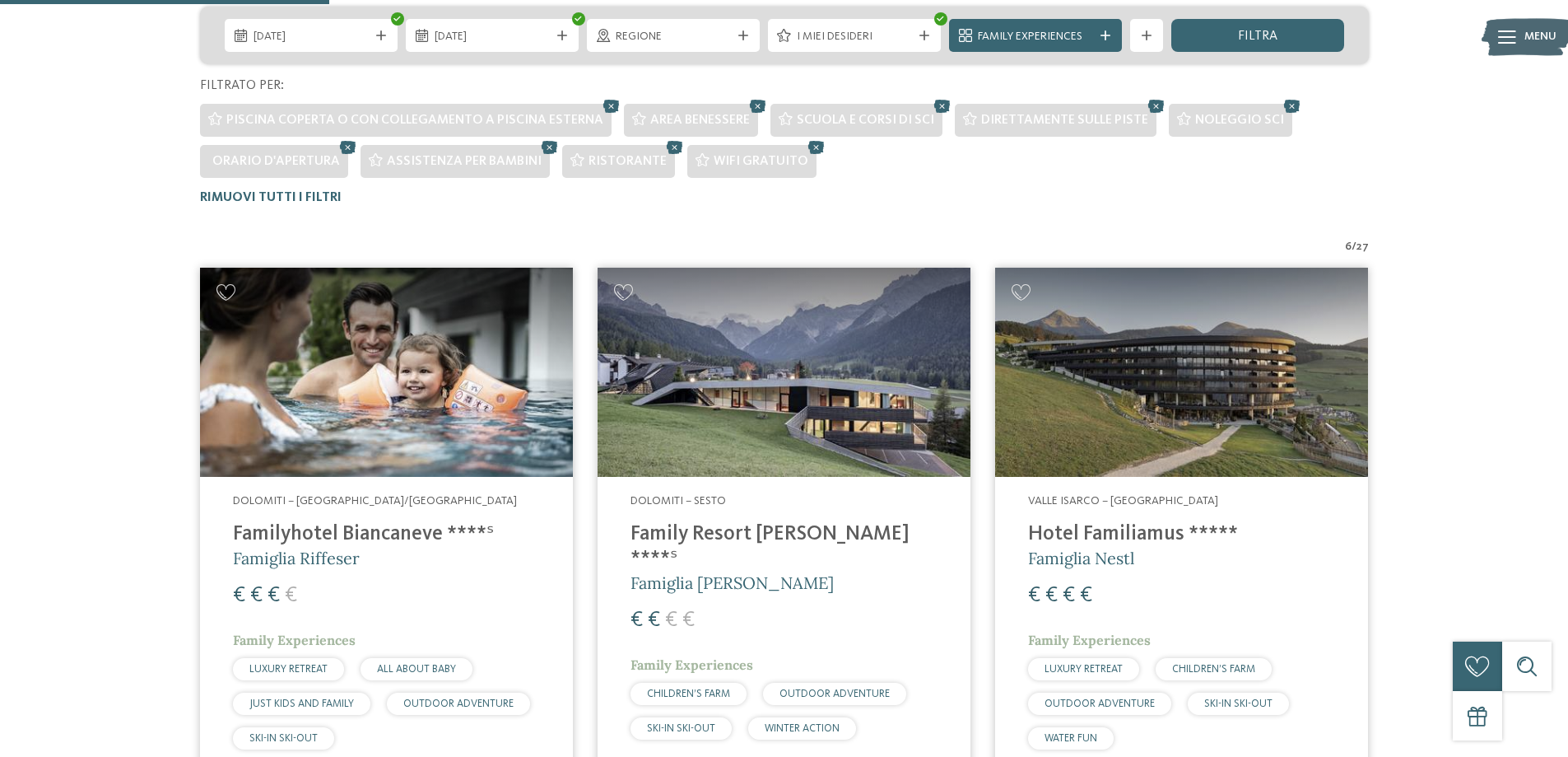
click at [458, 428] on img at bounding box center [386, 372] width 373 height 210
click at [850, 421] on img at bounding box center [784, 372] width 373 height 210
click at [1171, 416] on img at bounding box center [1181, 372] width 373 height 210
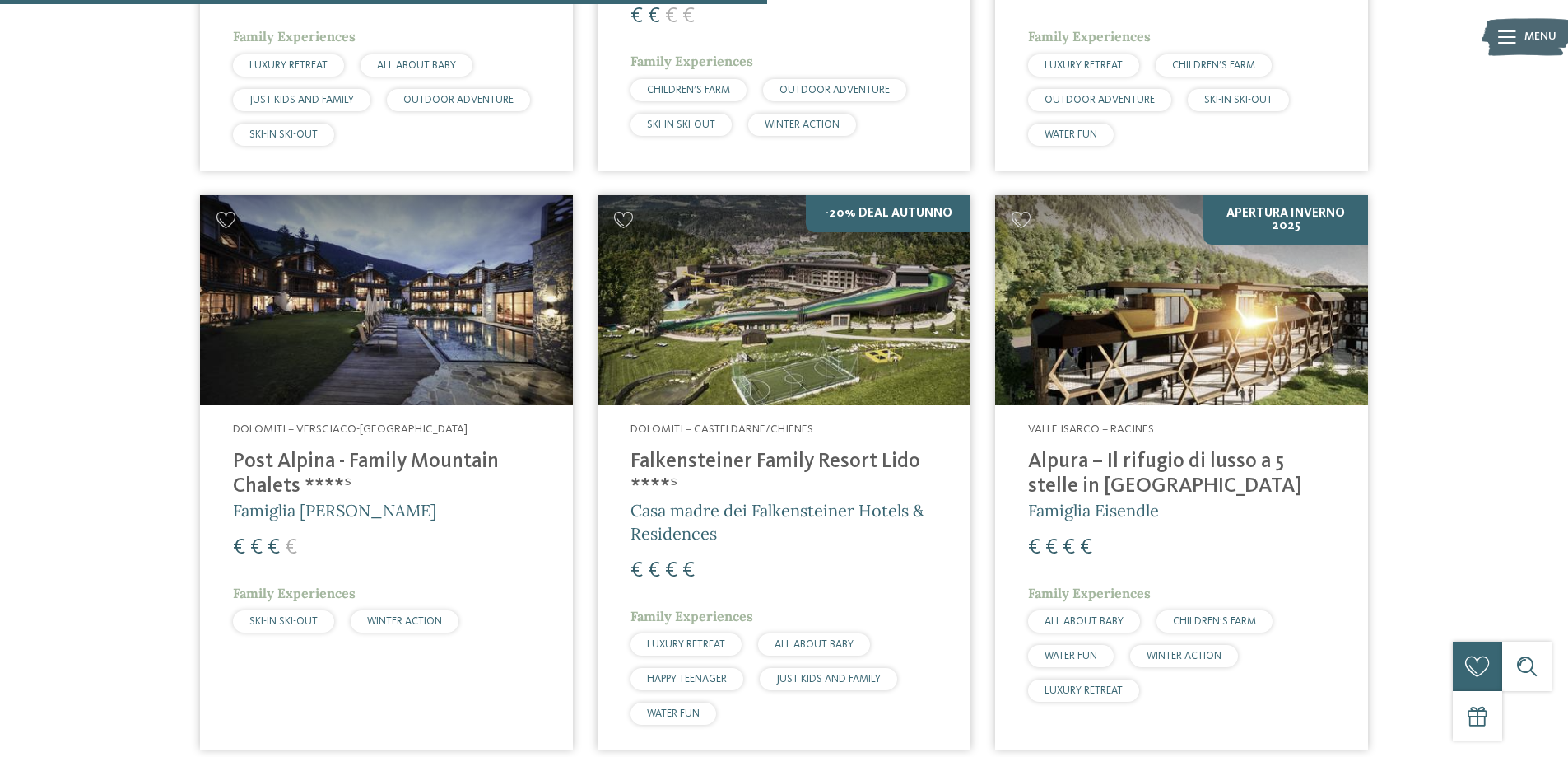
scroll to position [1075, 0]
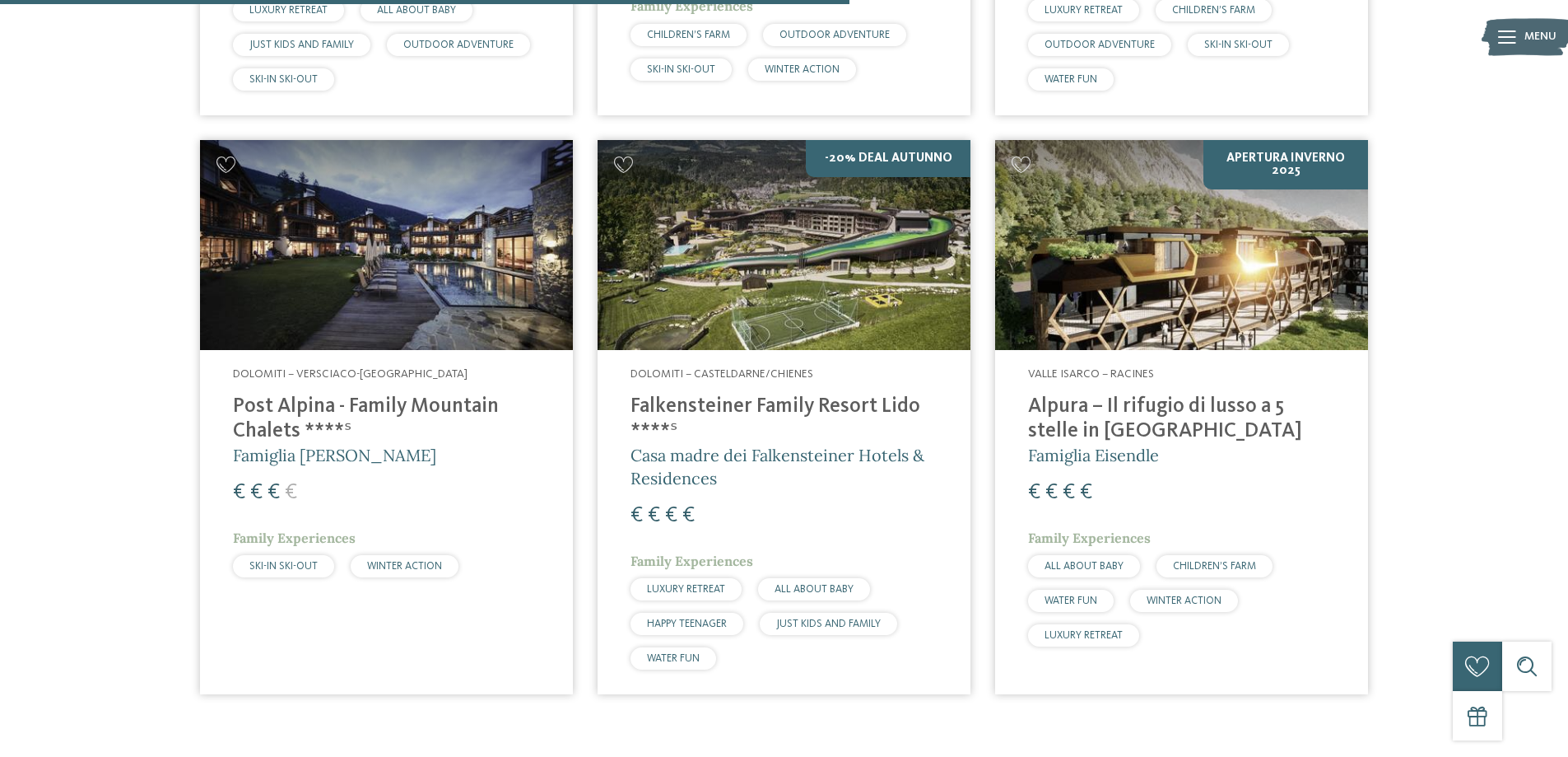
click at [646, 267] on img at bounding box center [784, 245] width 373 height 210
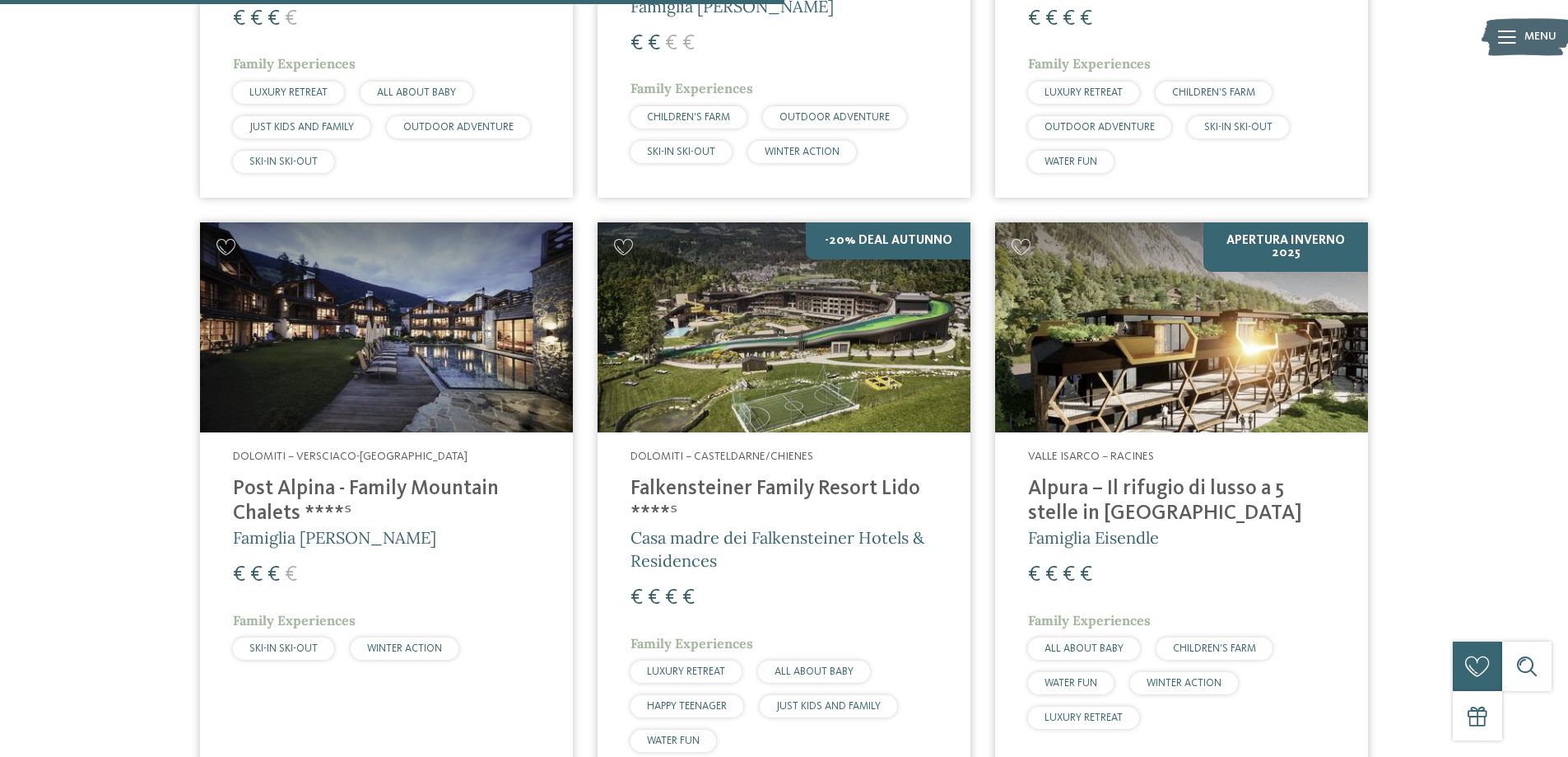
click at [419, 377] on img at bounding box center [386, 327] width 373 height 210
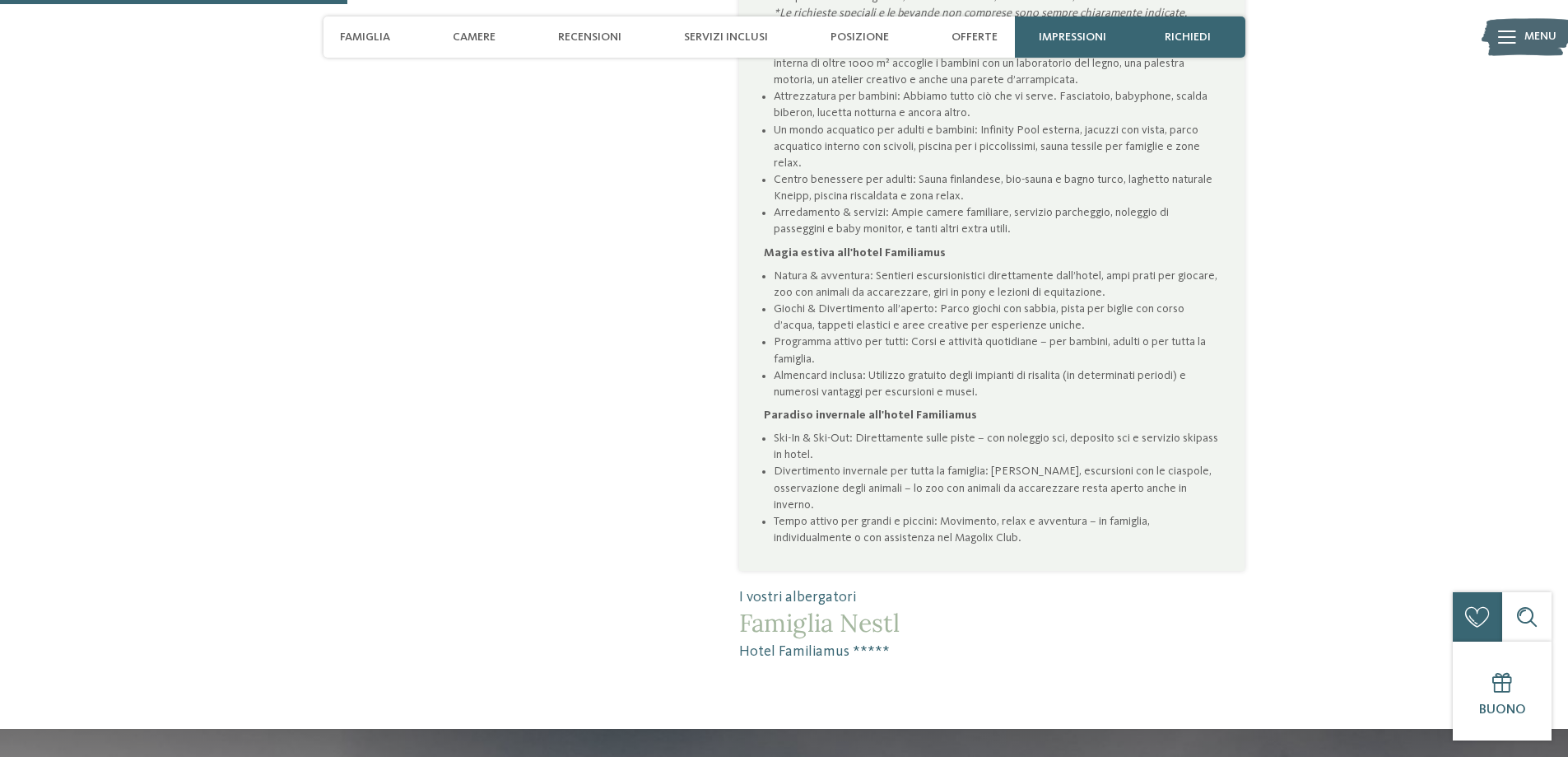
scroll to position [1317, 0]
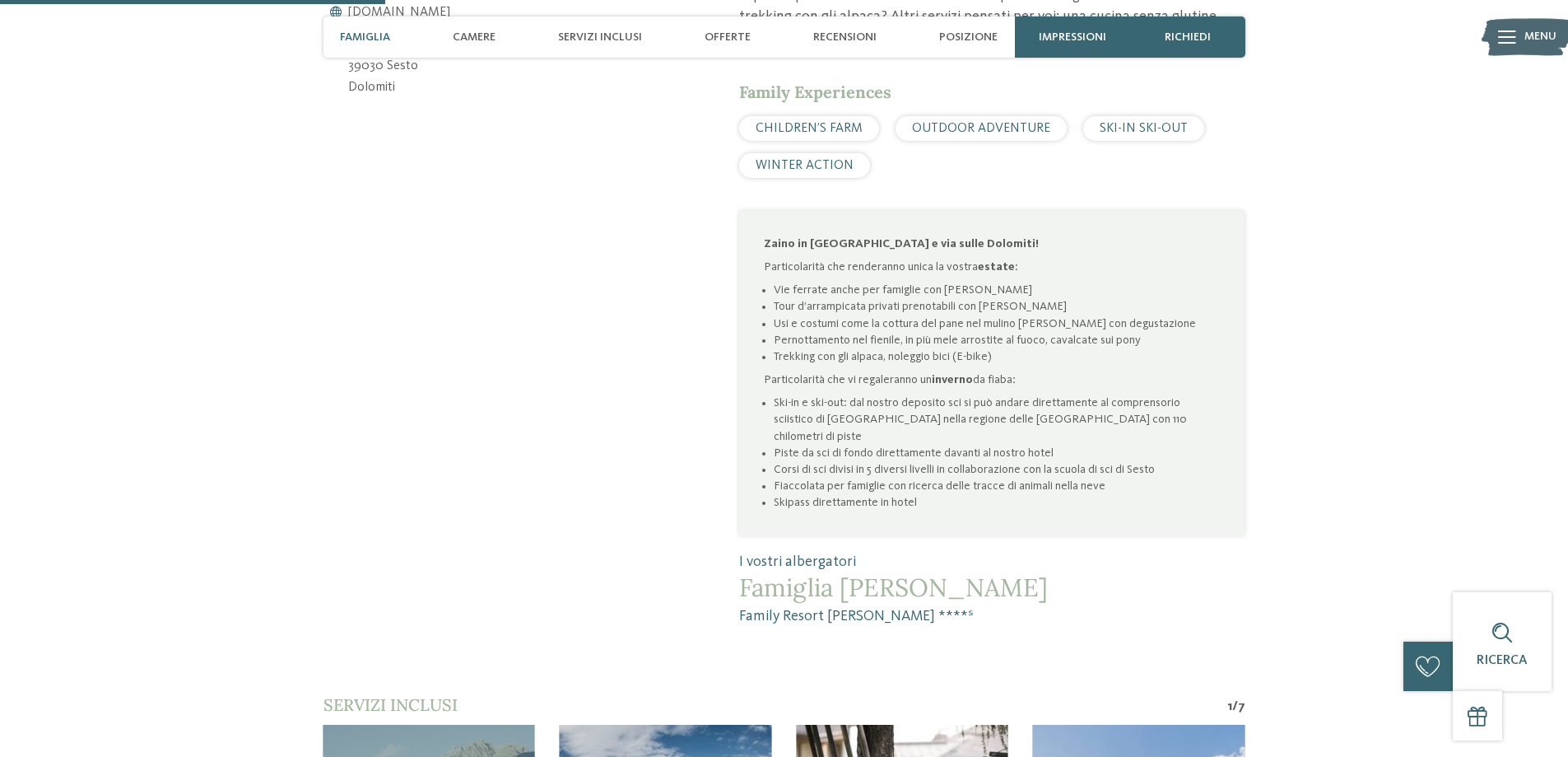
scroll to position [1235, 0]
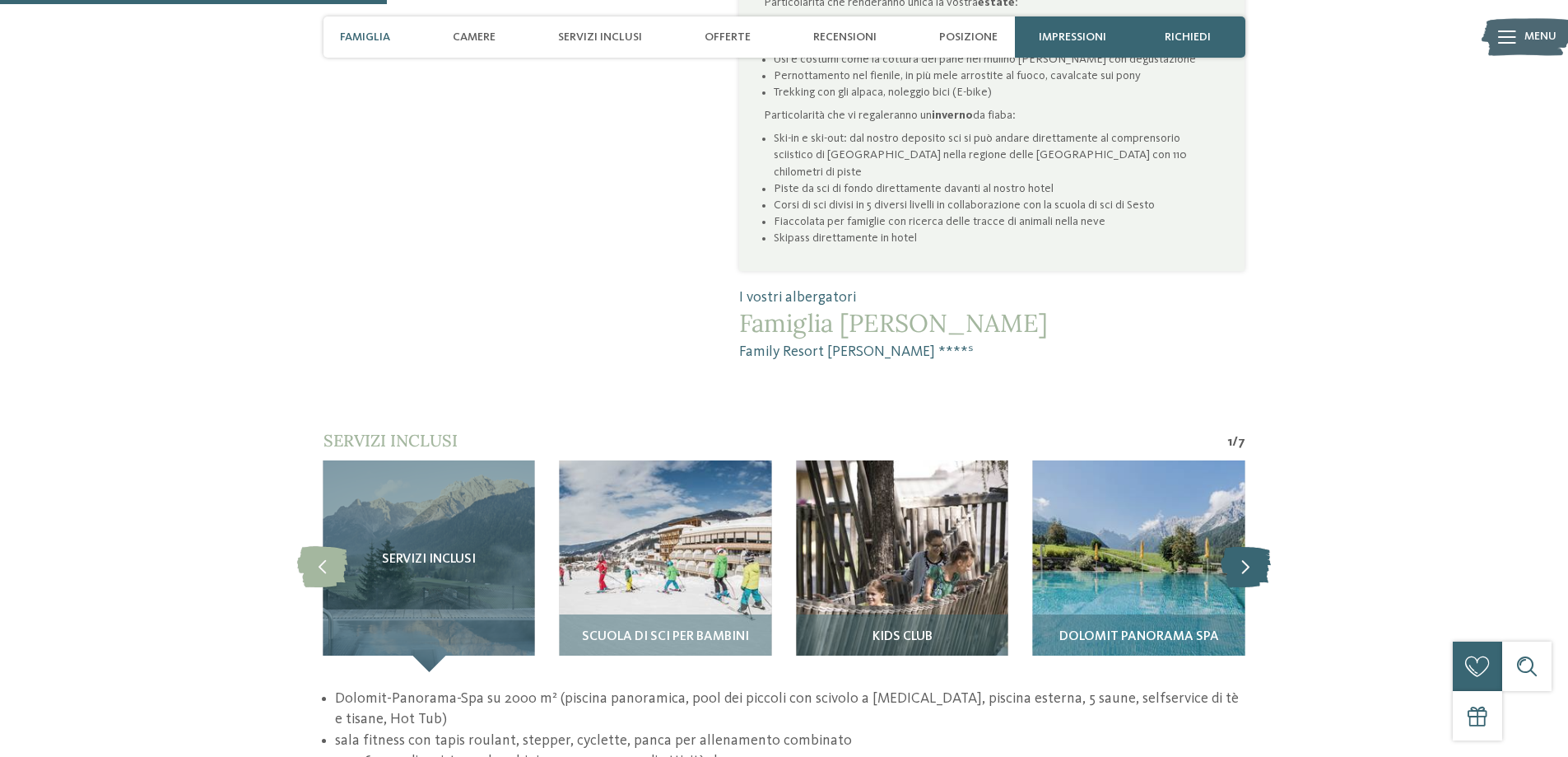
click at [1247, 545] on icon at bounding box center [1245, 566] width 50 height 41
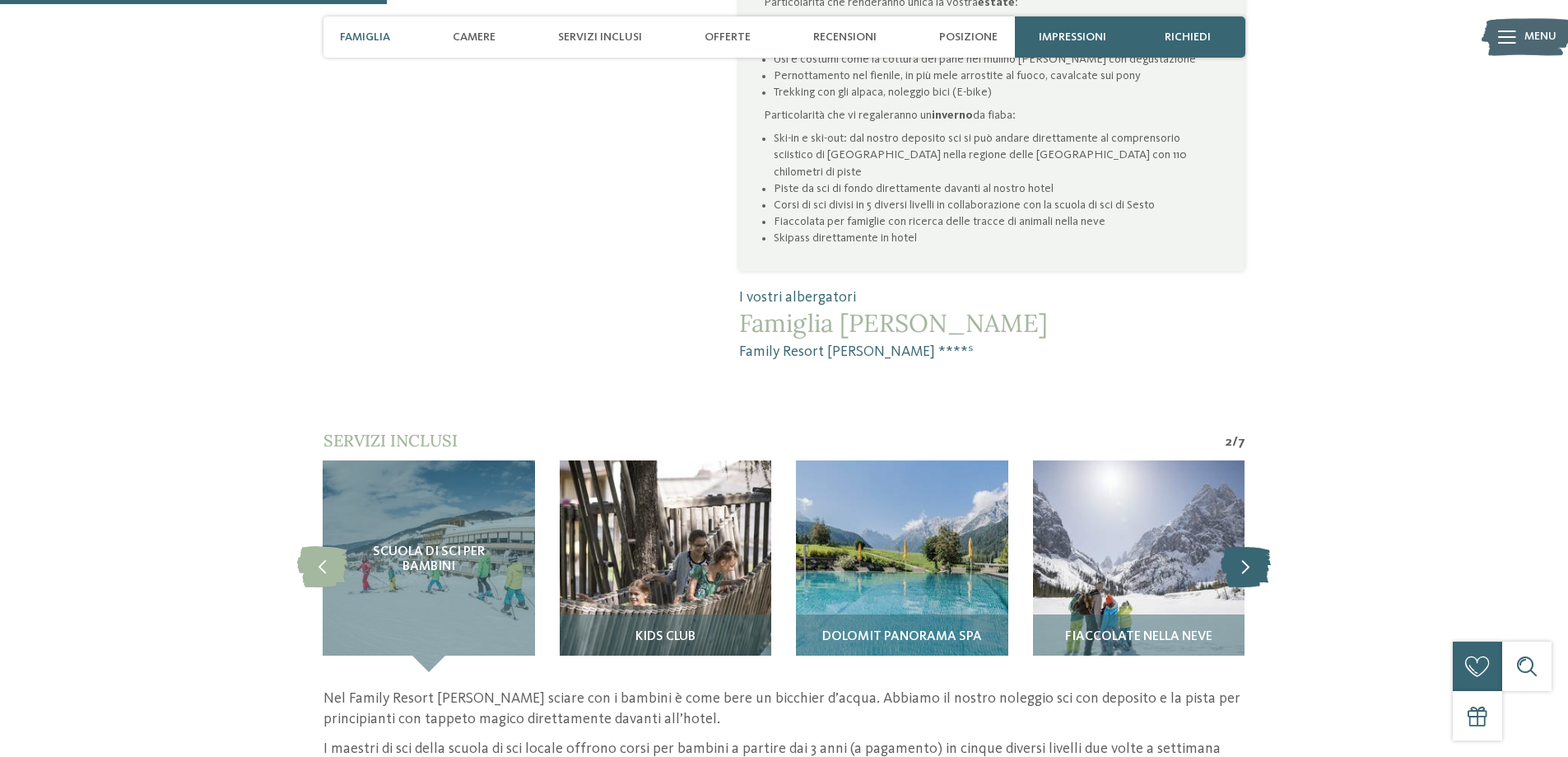
click at [1247, 545] on icon at bounding box center [1245, 566] width 50 height 41
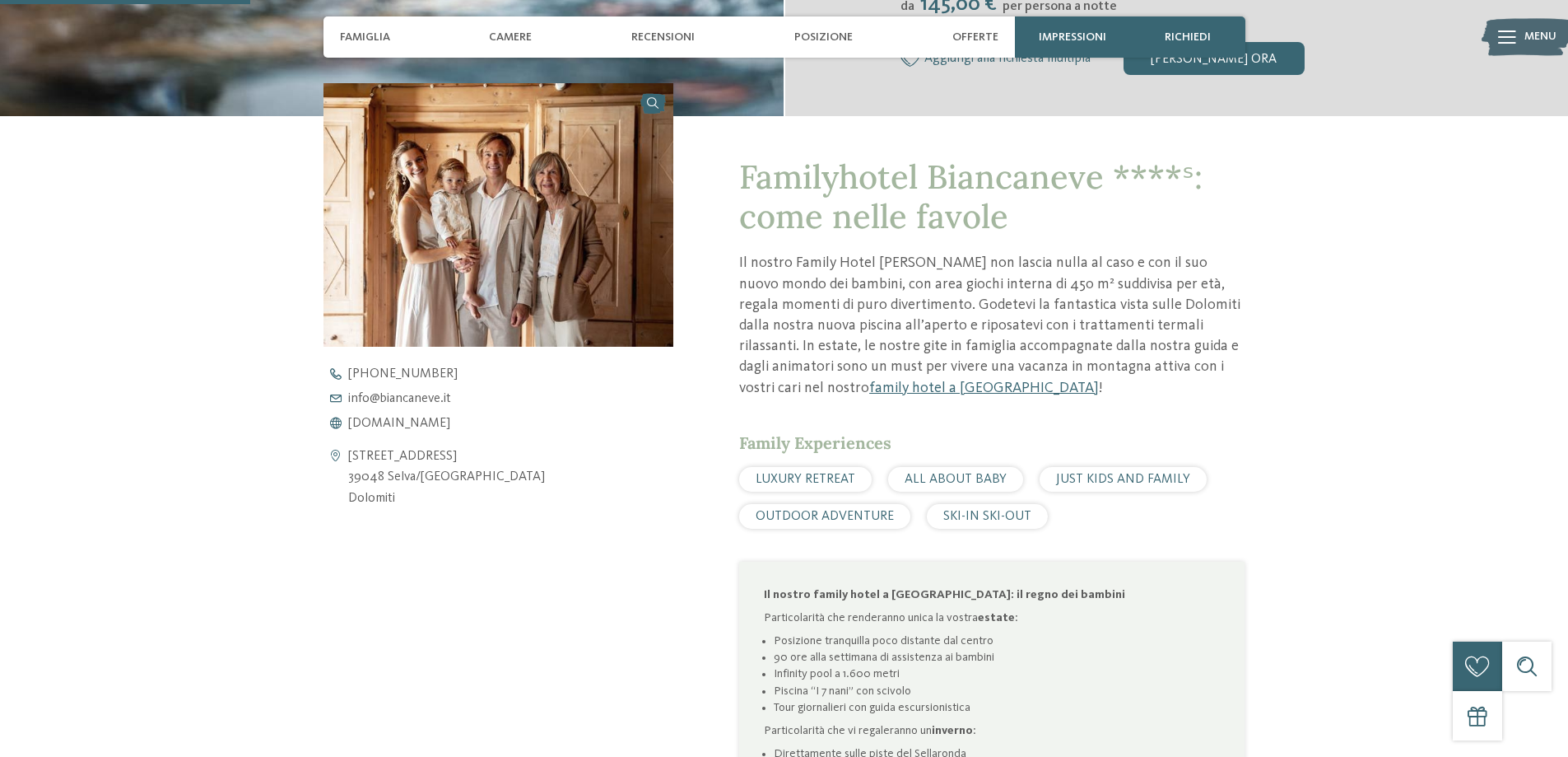
scroll to position [824, 0]
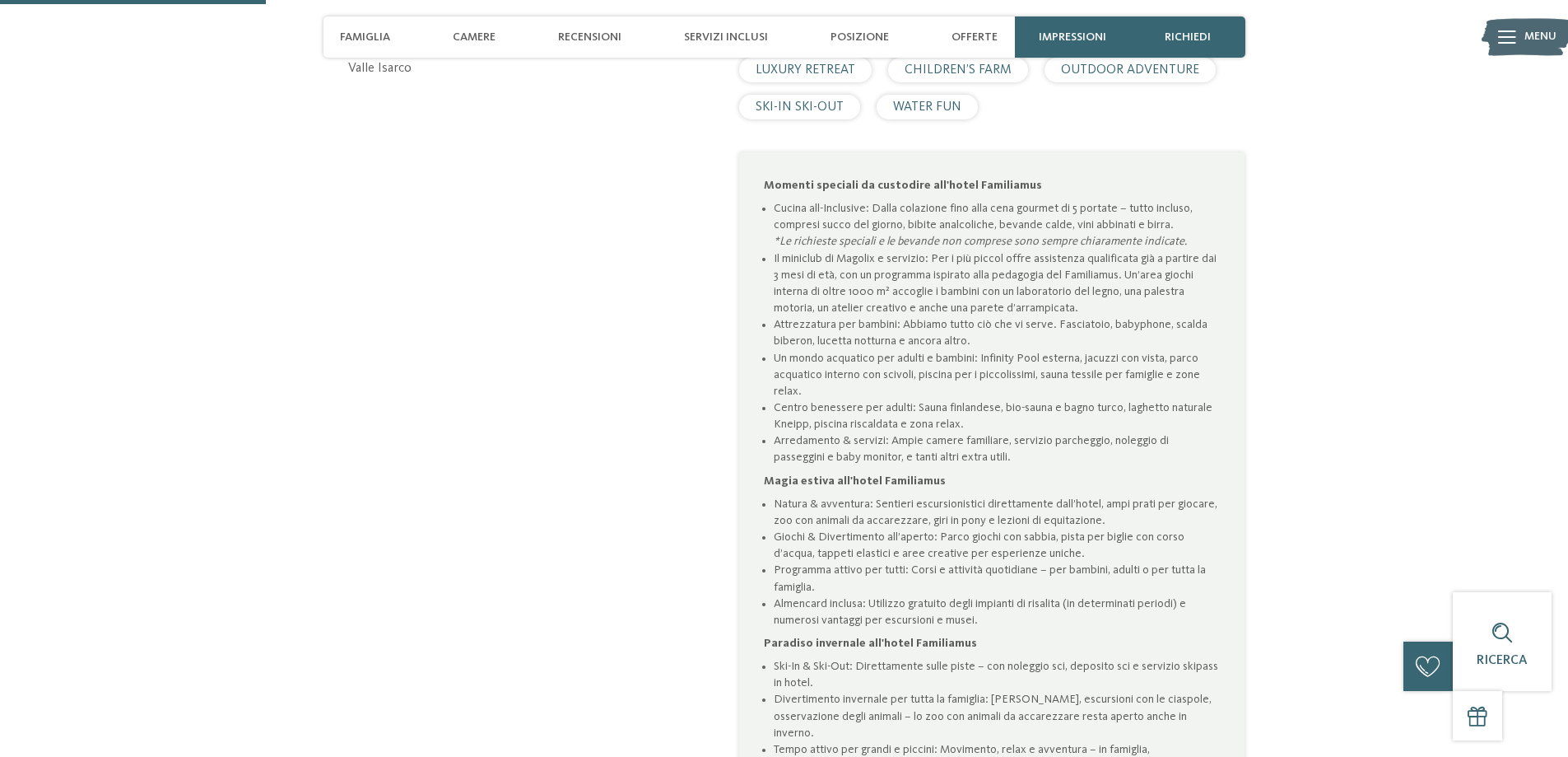
scroll to position [988, 0]
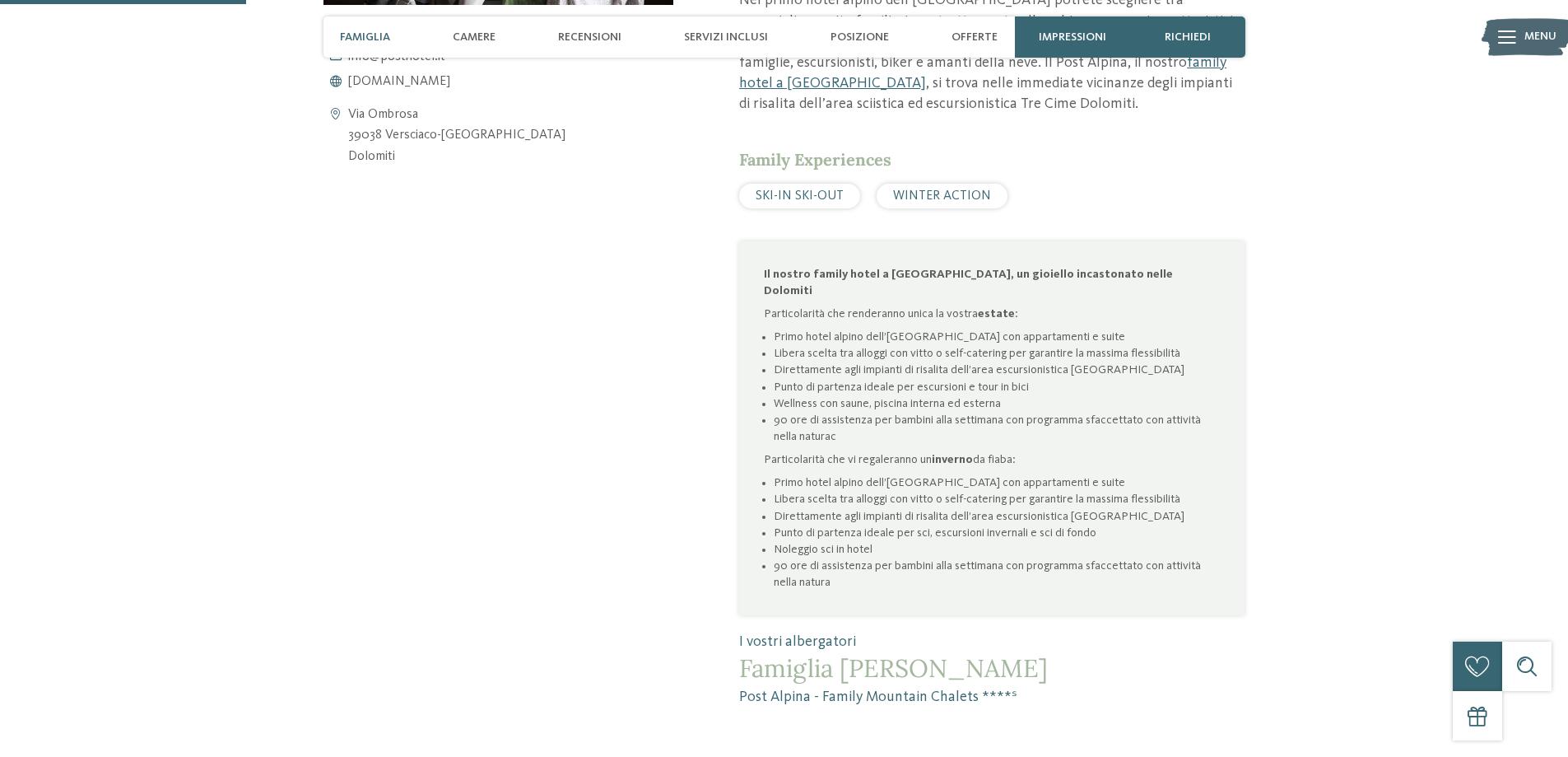
scroll to position [906, 0]
